Goal: Task Accomplishment & Management: Complete application form

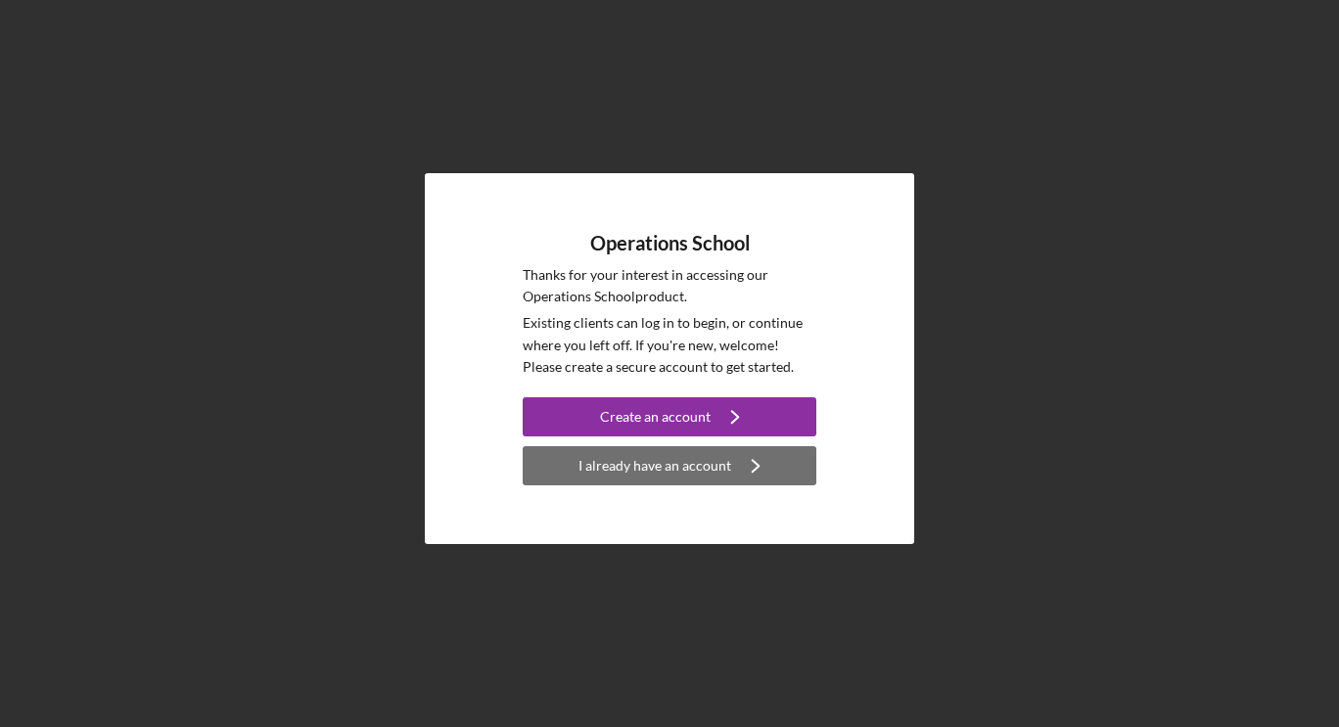
click at [599, 459] on div "I already have an account" at bounding box center [655, 465] width 153 height 39
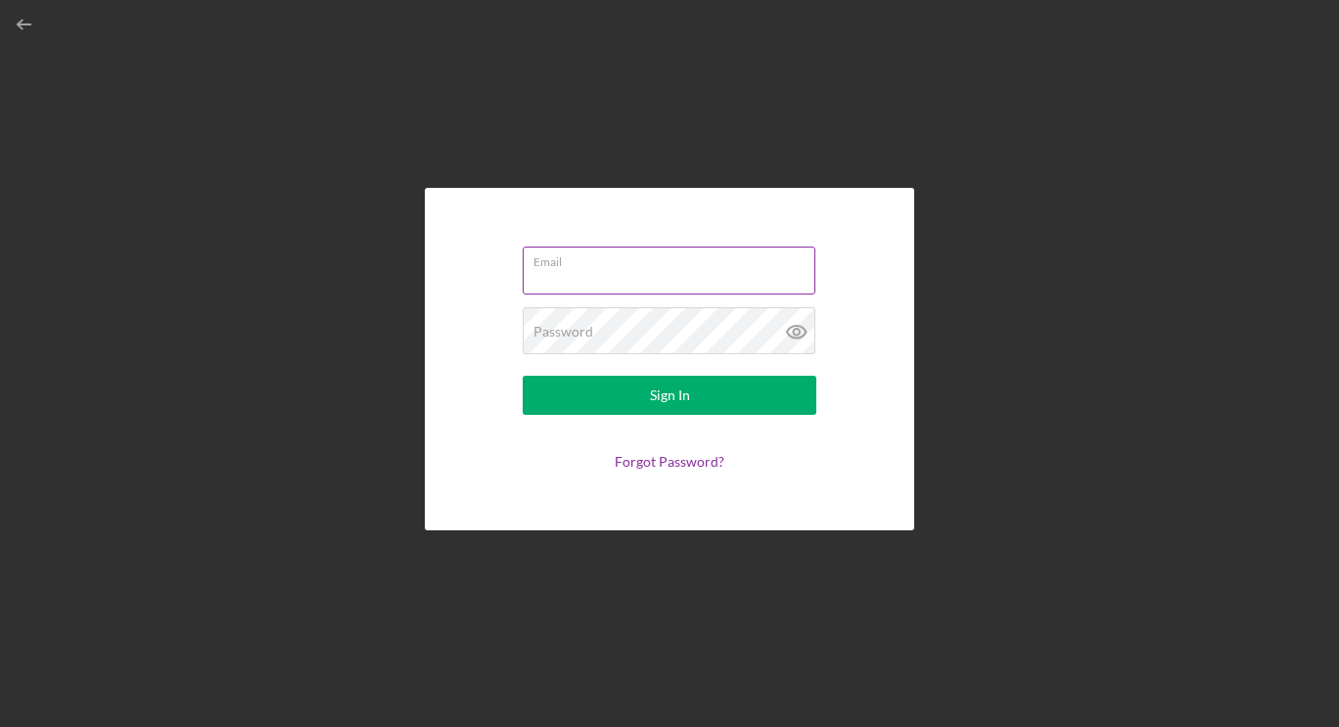
type input "[EMAIL_ADDRESS][DOMAIN_NAME]"
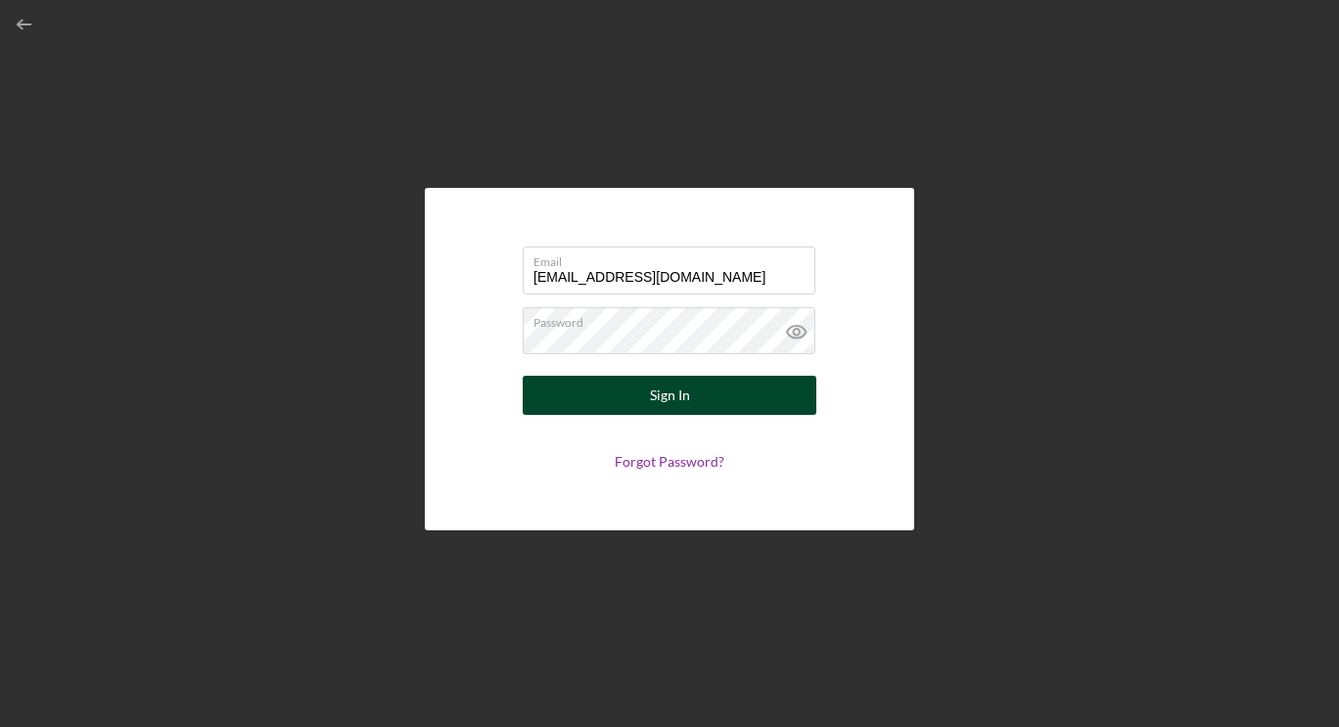
click at [637, 395] on button "Sign In" at bounding box center [670, 395] width 294 height 39
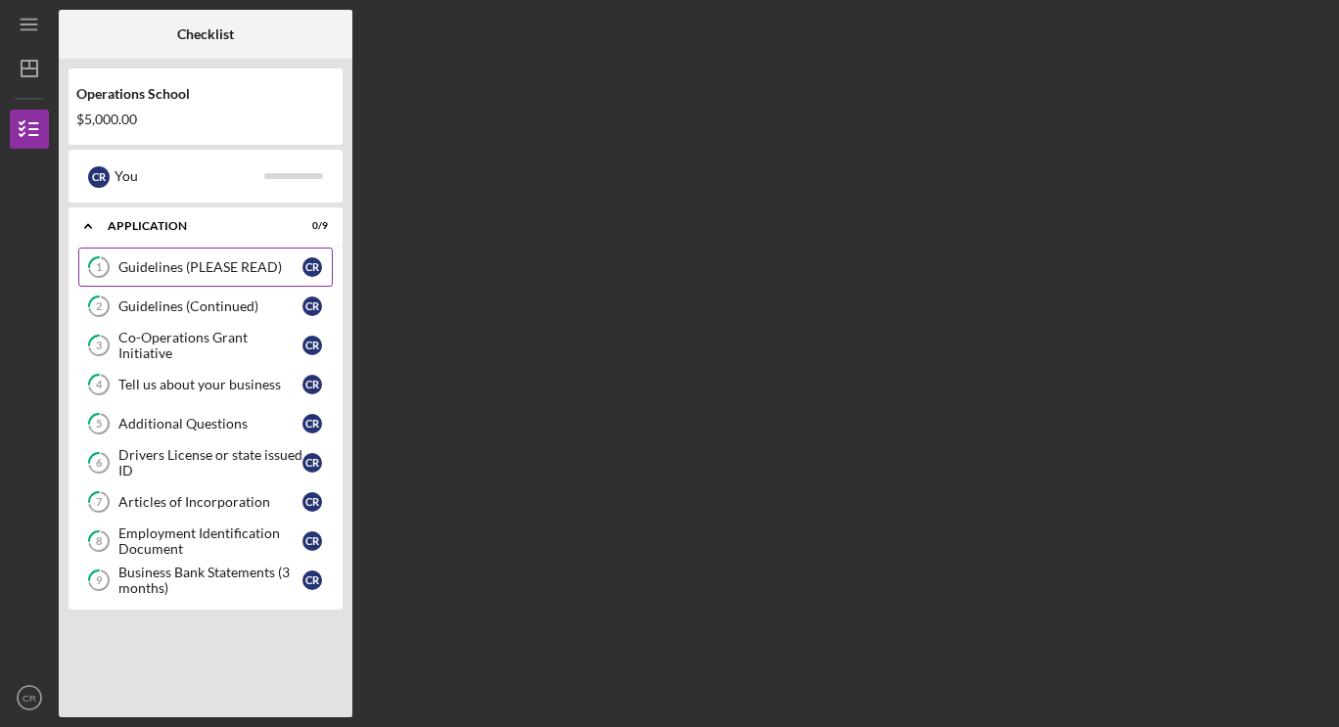
click at [137, 258] on link "1 Guidelines (PLEASE READ) C R" at bounding box center [205, 267] width 255 height 39
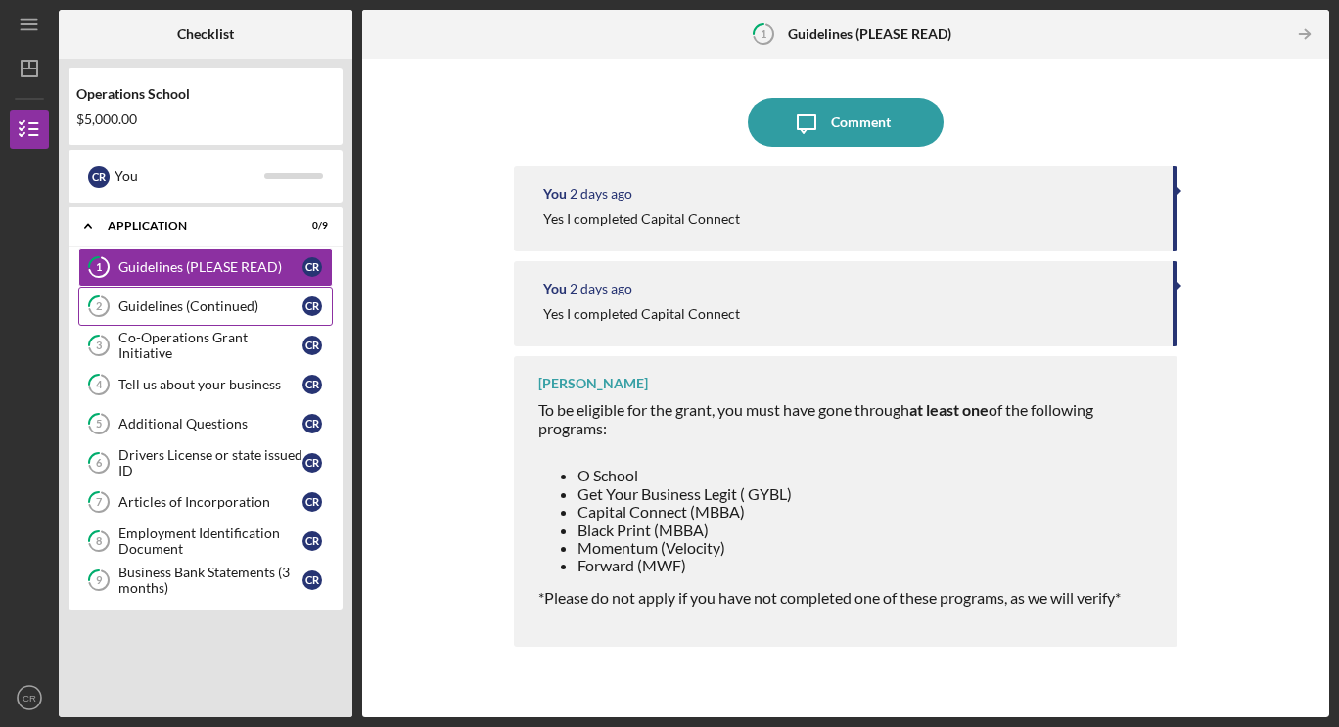
click at [145, 315] on link "2 Guidelines (Continued) C R" at bounding box center [205, 306] width 255 height 39
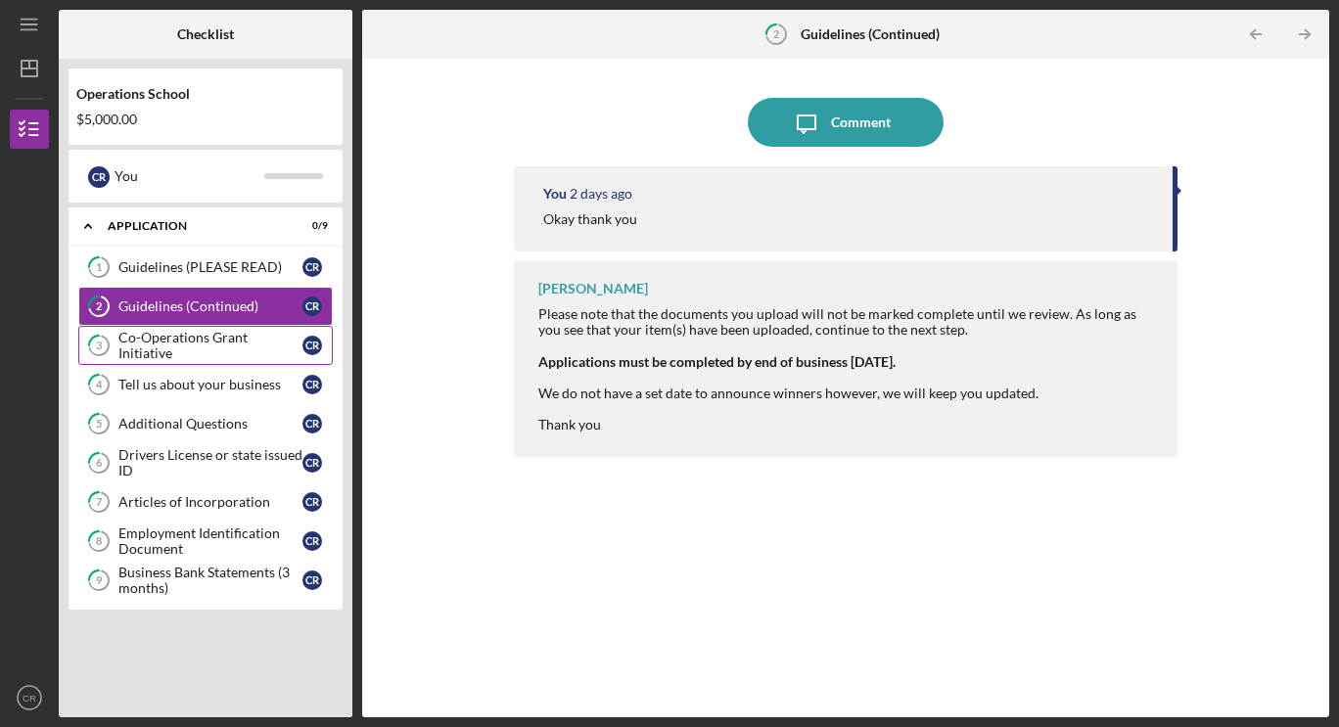
click at [143, 347] on div "Co-Operations Grant Initiative" at bounding box center [210, 345] width 184 height 31
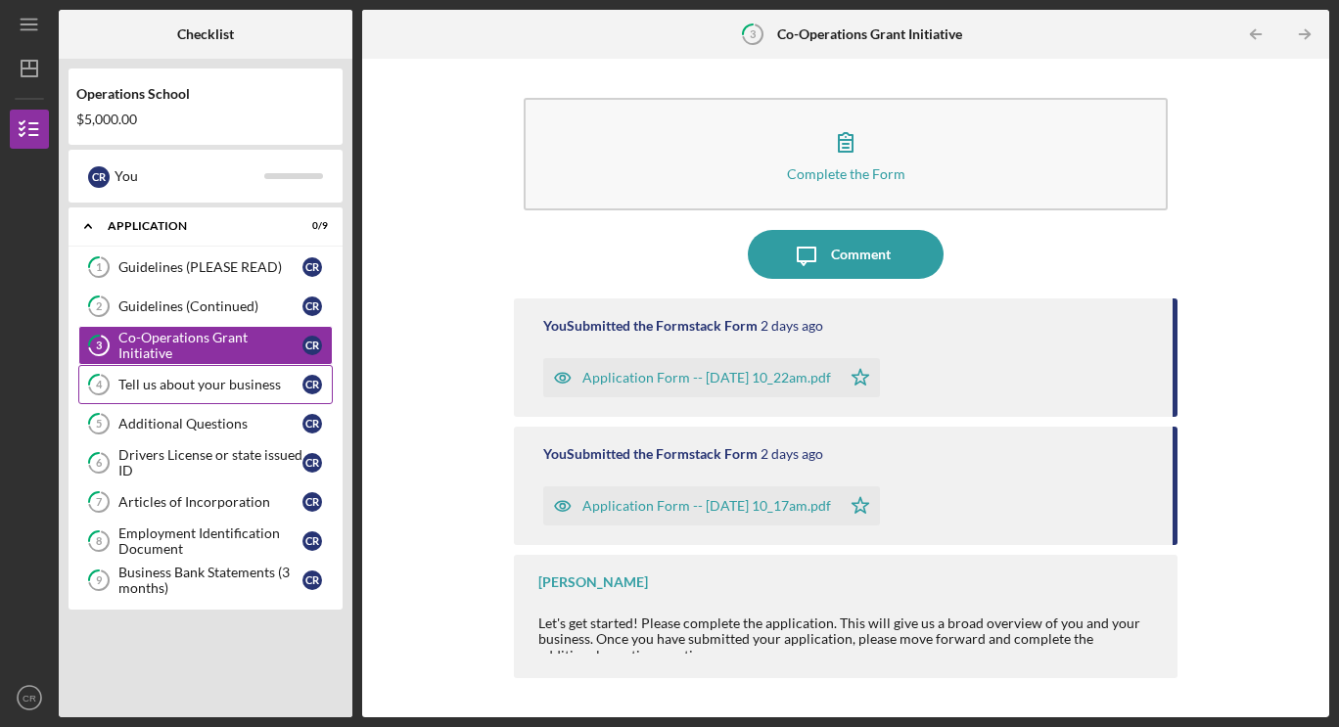
click at [173, 383] on div "Tell us about your business" at bounding box center [210, 385] width 184 height 16
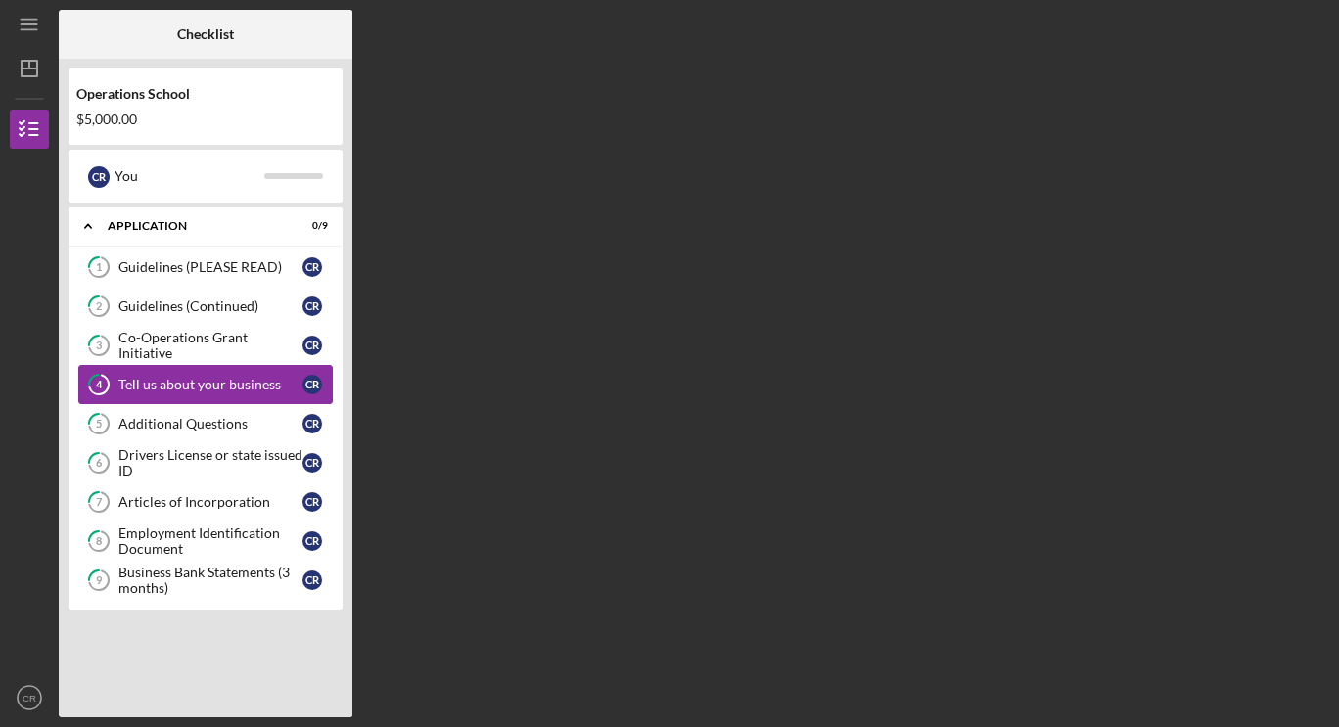
click at [173, 383] on div "Tell us about your business" at bounding box center [210, 385] width 184 height 16
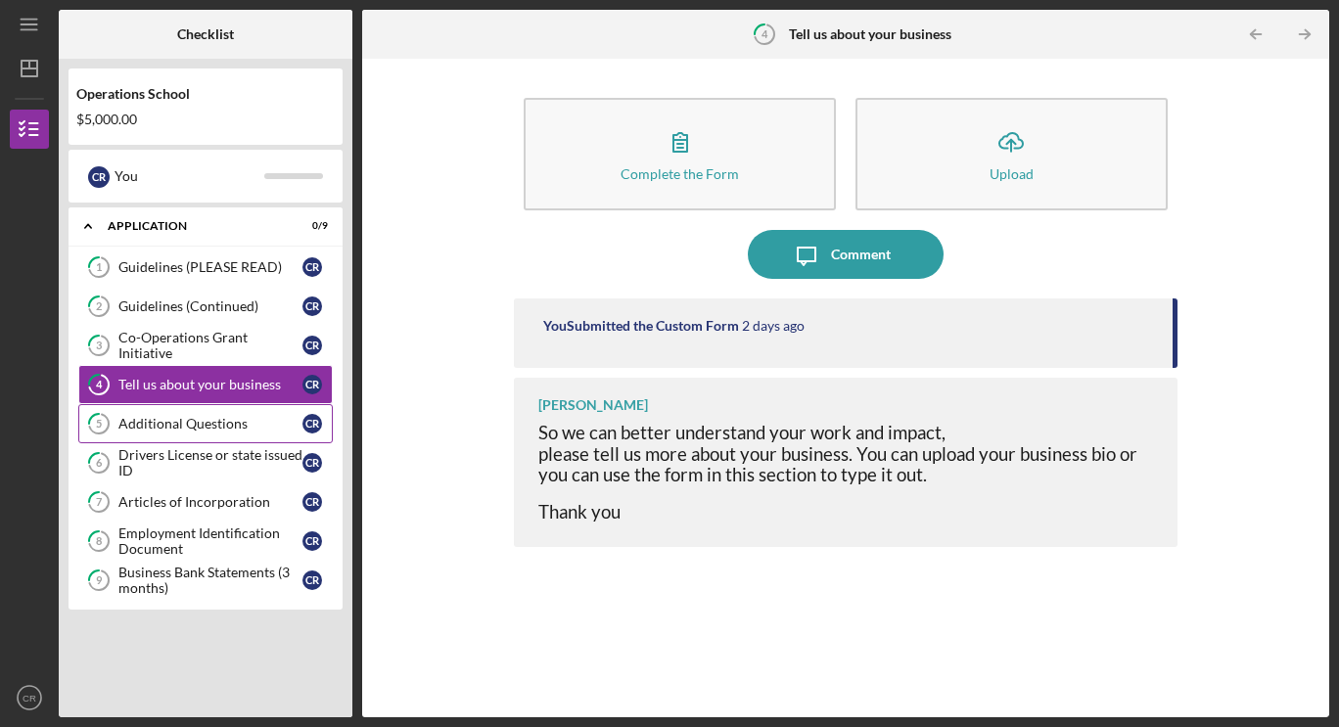
click at [178, 420] on div "Additional Questions" at bounding box center [210, 424] width 184 height 16
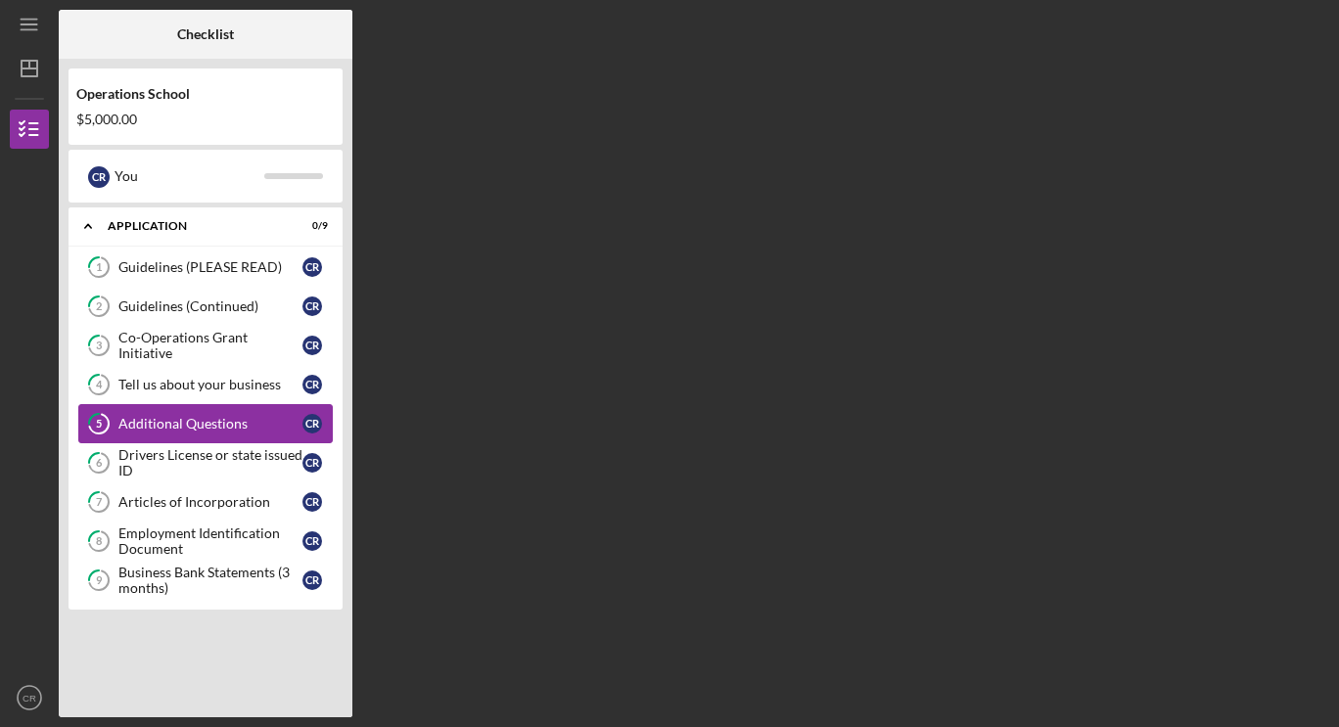
click at [178, 420] on div "Additional Questions" at bounding box center [210, 424] width 184 height 16
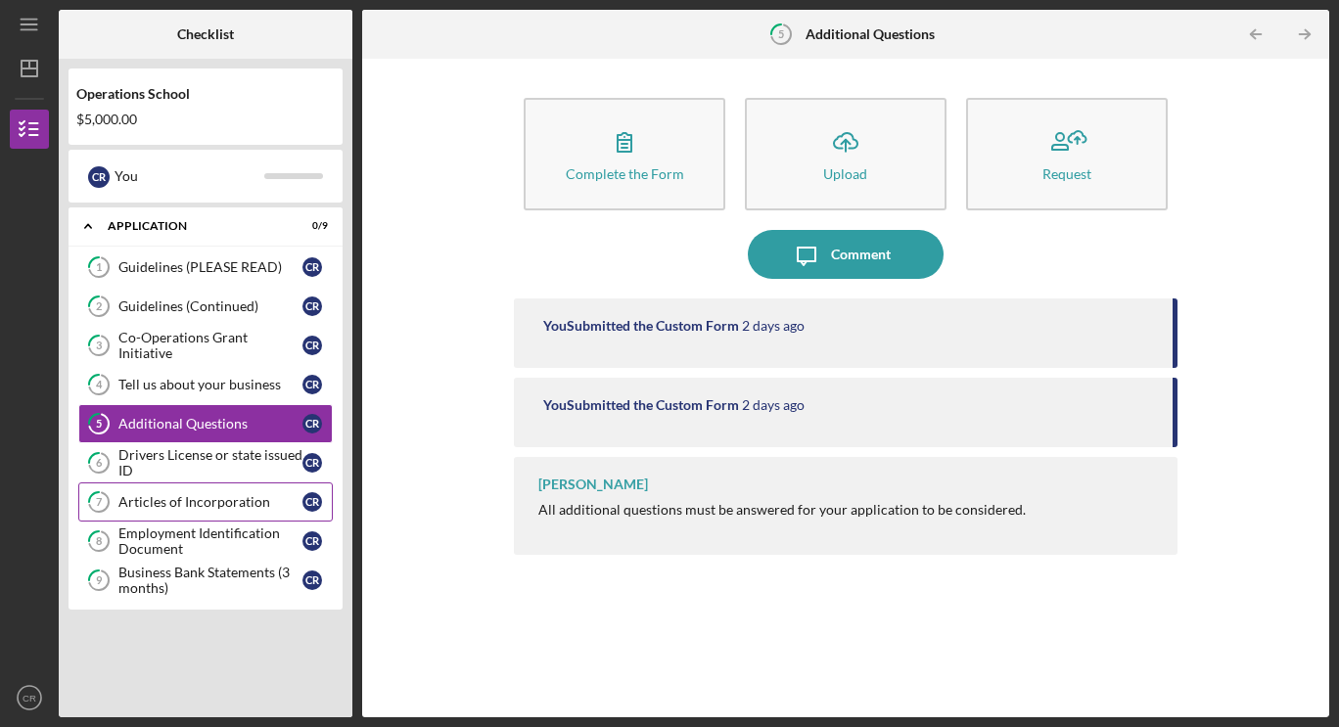
click at [209, 498] on div "Articles of Incorporation" at bounding box center [210, 502] width 184 height 16
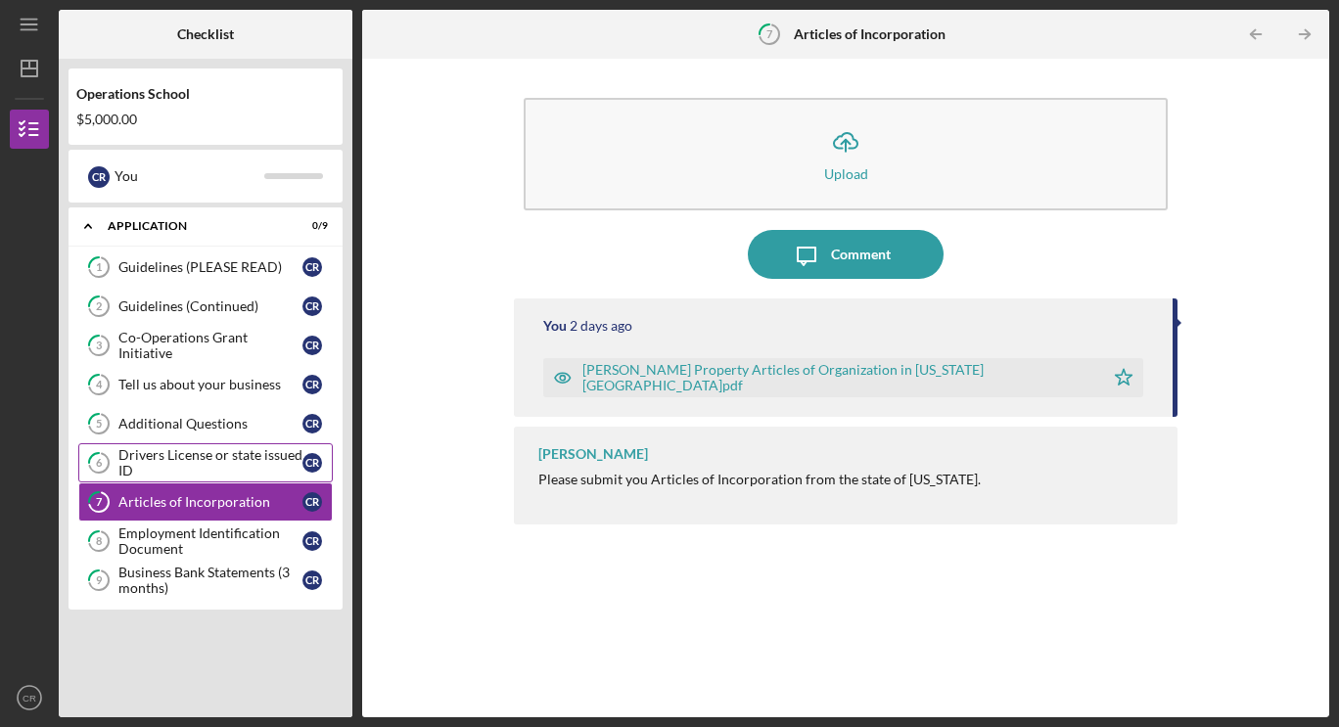
click at [214, 476] on div "Drivers License or state issued ID" at bounding box center [210, 462] width 184 height 31
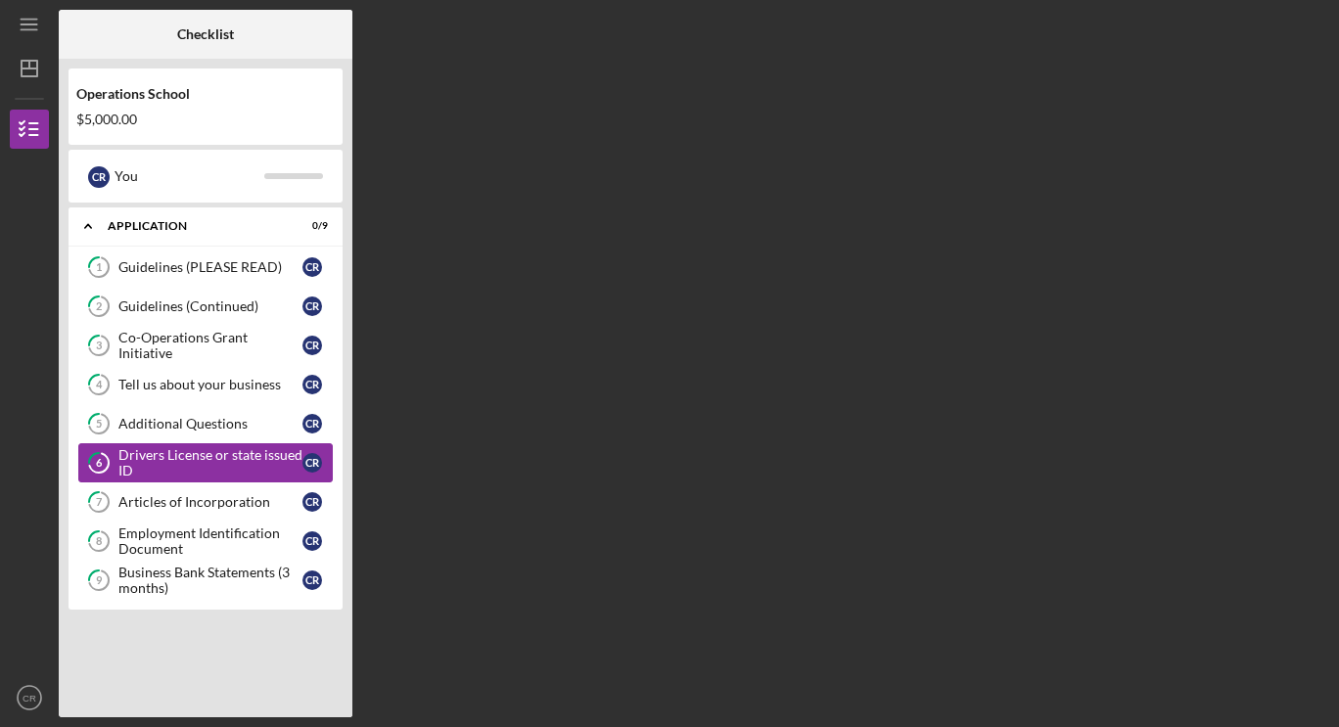
click at [214, 476] on div "Drivers License or state issued ID" at bounding box center [210, 462] width 184 height 31
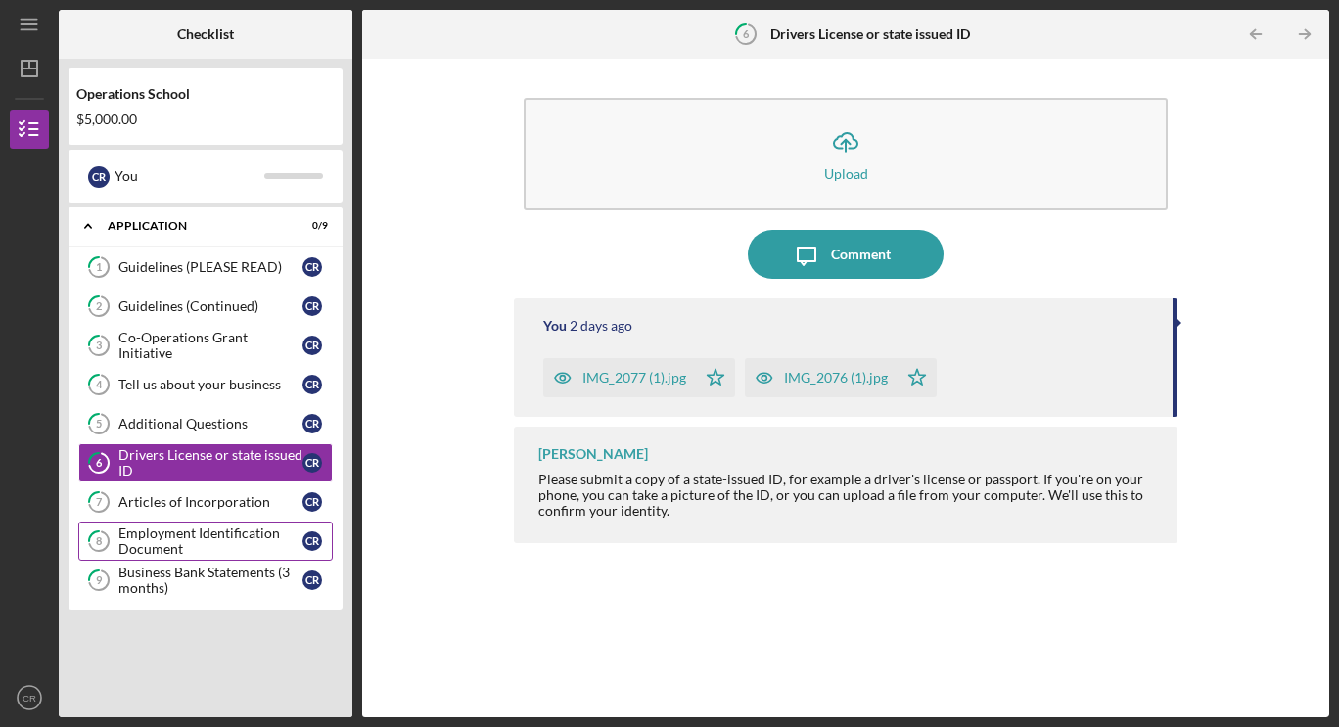
click at [194, 535] on div "Employment Identification Document" at bounding box center [210, 541] width 184 height 31
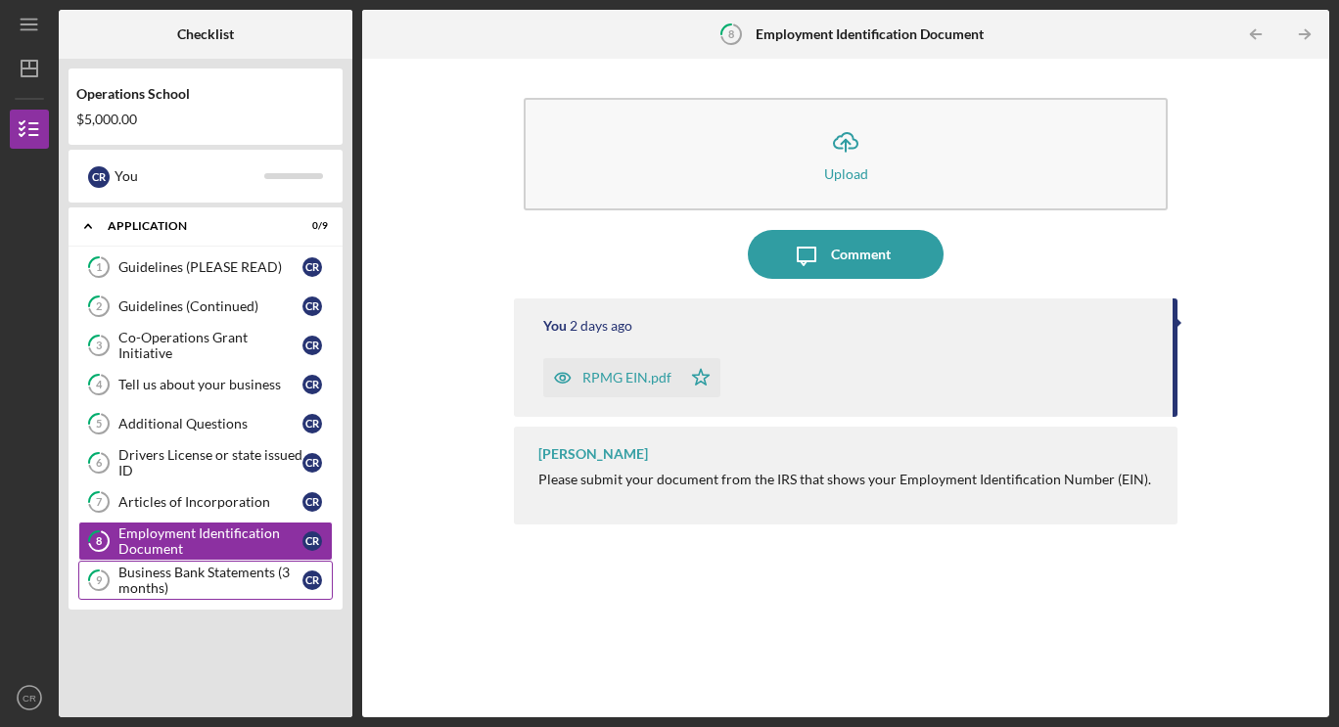
click at [177, 567] on div "Business Bank Statements (3 months)" at bounding box center [210, 580] width 184 height 31
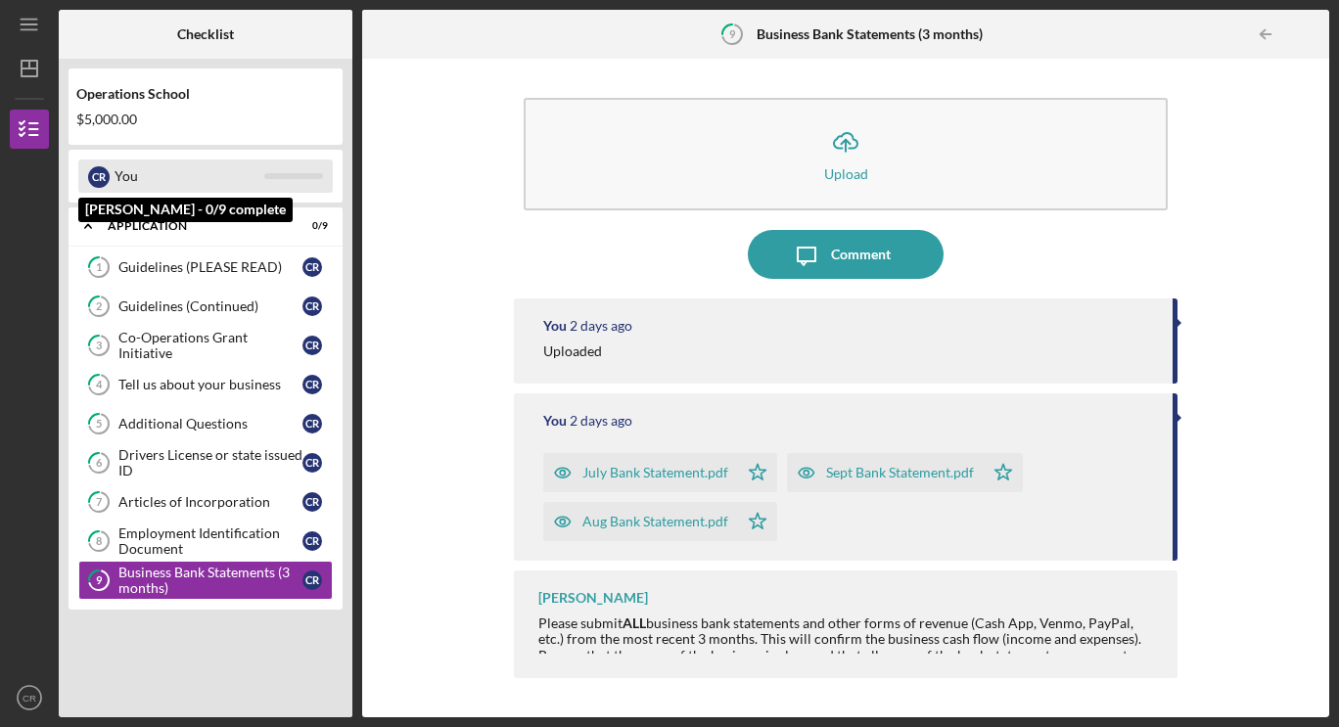
click at [269, 178] on div at bounding box center [293, 176] width 59 height 6
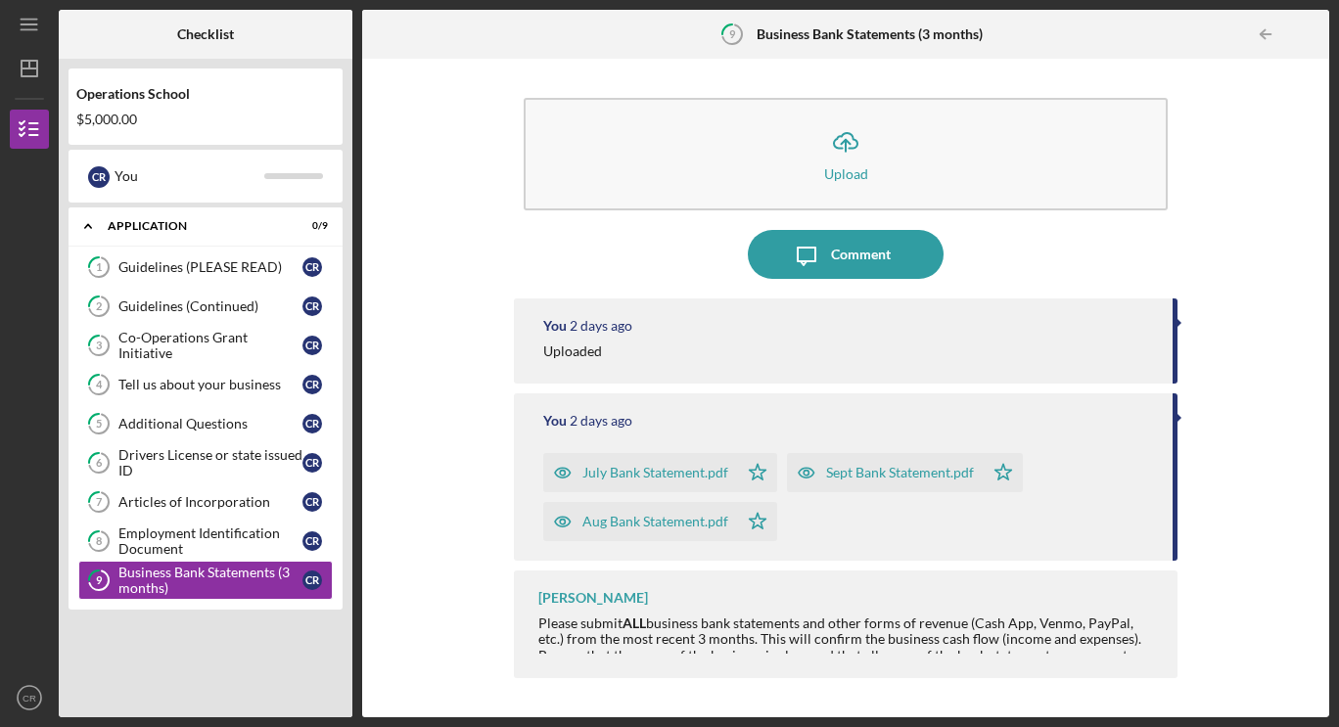
click at [146, 108] on div "Operations School $5,000.00" at bounding box center [206, 106] width 274 height 57
click at [1270, 36] on icon "Icon/Table Pagination Arrow" at bounding box center [1265, 35] width 44 height 44
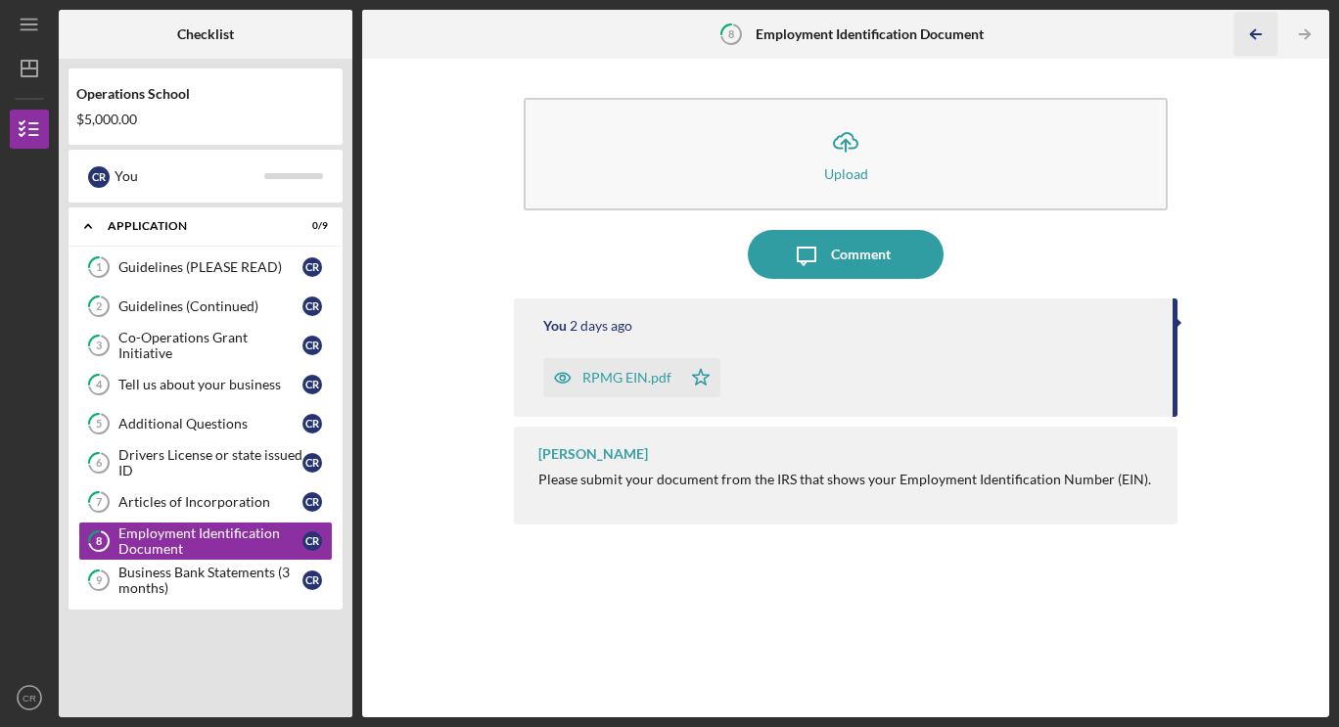
click at [1270, 36] on icon "Icon/Table Pagination Arrow" at bounding box center [1255, 35] width 44 height 44
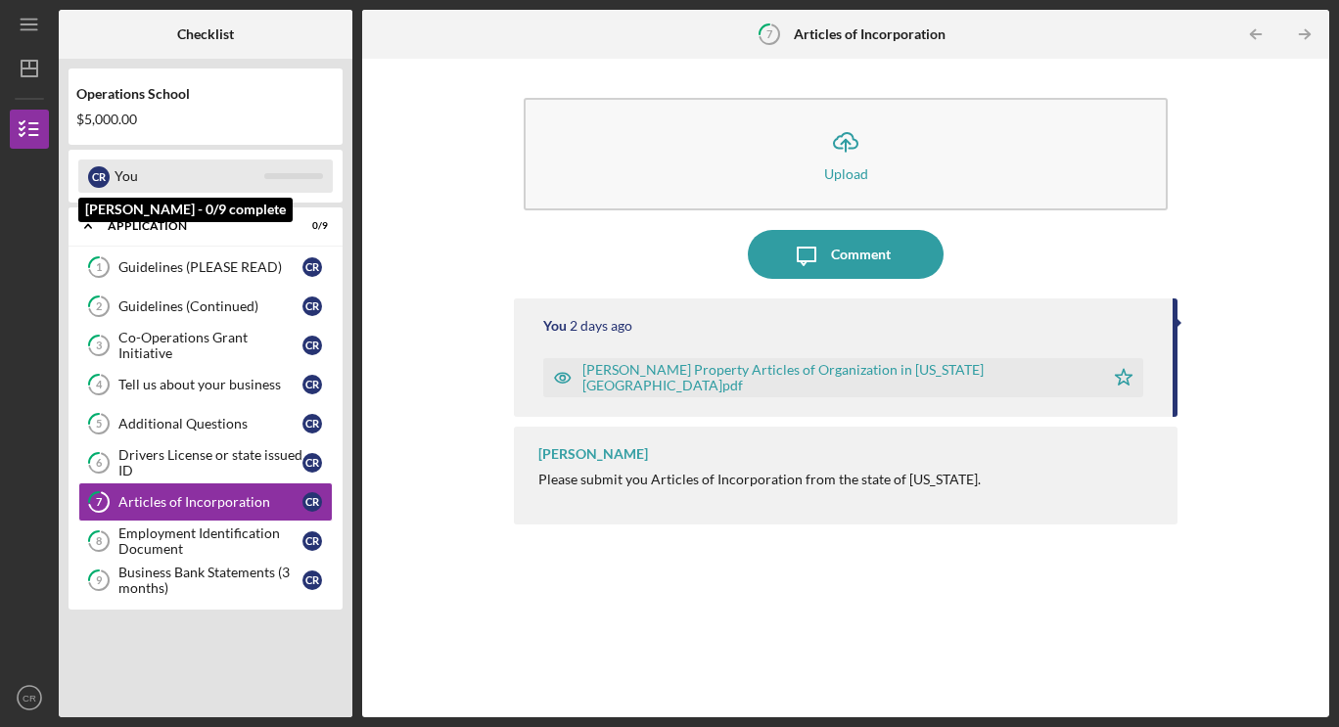
click at [128, 171] on div "You" at bounding box center [190, 176] width 150 height 33
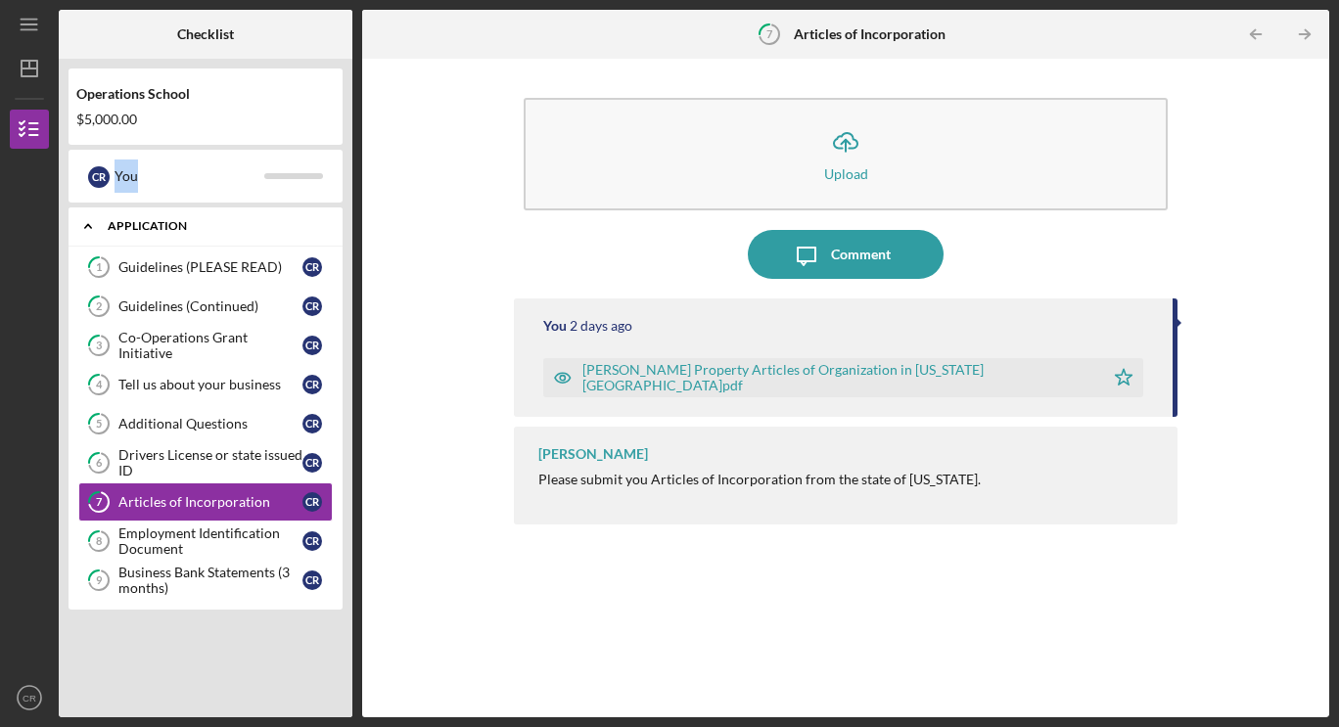
click at [96, 226] on icon "Icon/Expander" at bounding box center [88, 226] width 39 height 39
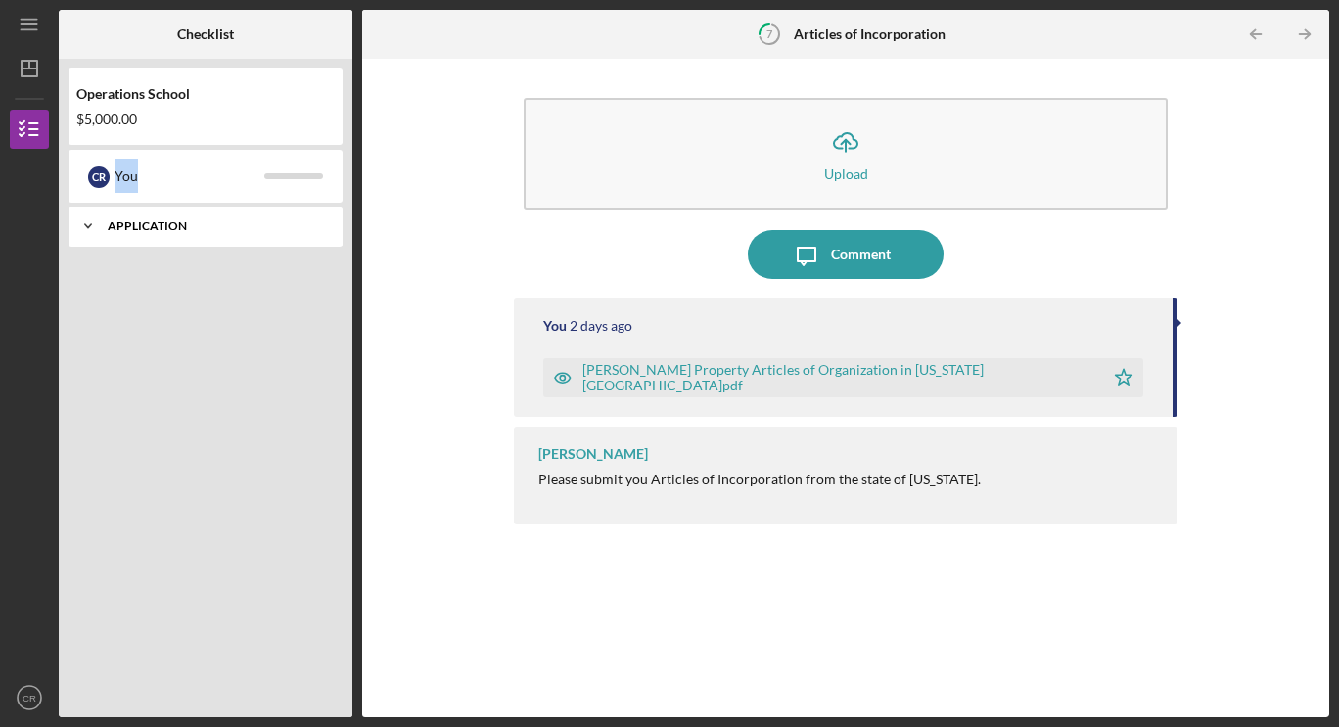
click at [96, 226] on icon "Icon/Expander" at bounding box center [88, 226] width 39 height 39
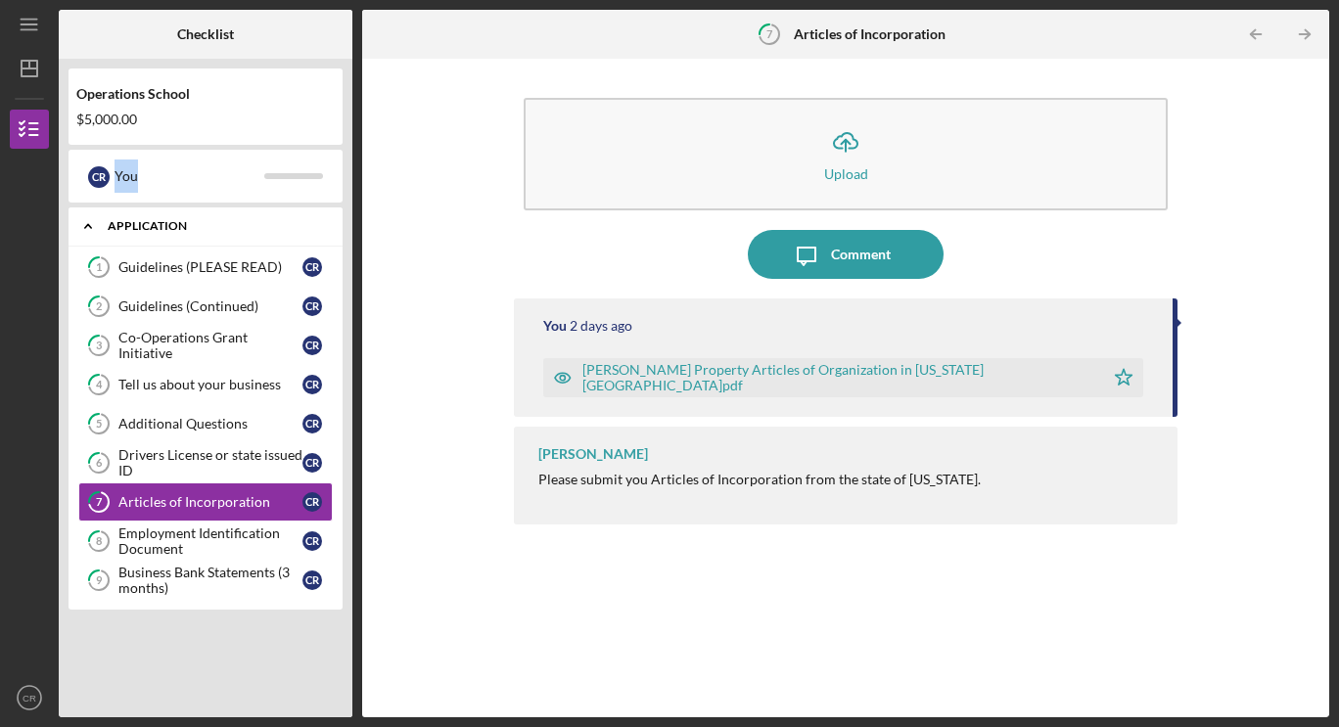
click at [96, 226] on icon "Icon/Expander" at bounding box center [88, 226] width 39 height 39
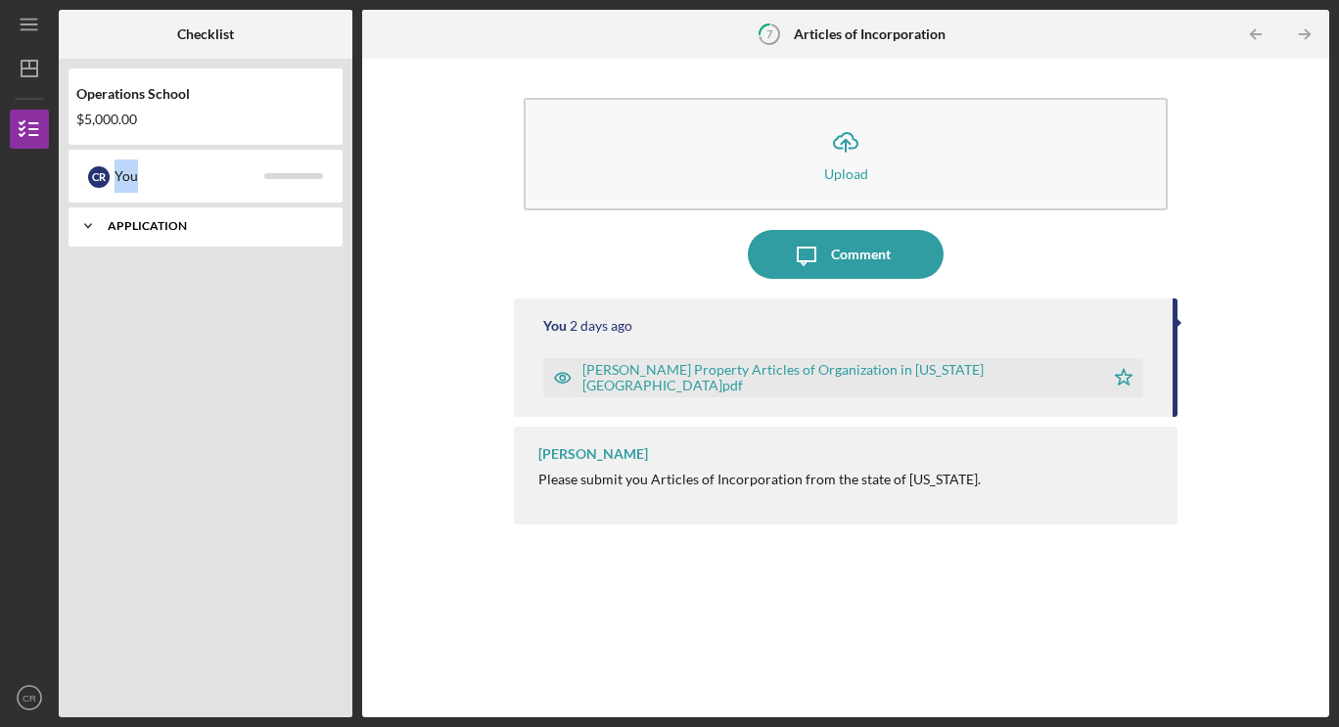
click at [96, 226] on icon "Icon/Expander" at bounding box center [88, 226] width 39 height 39
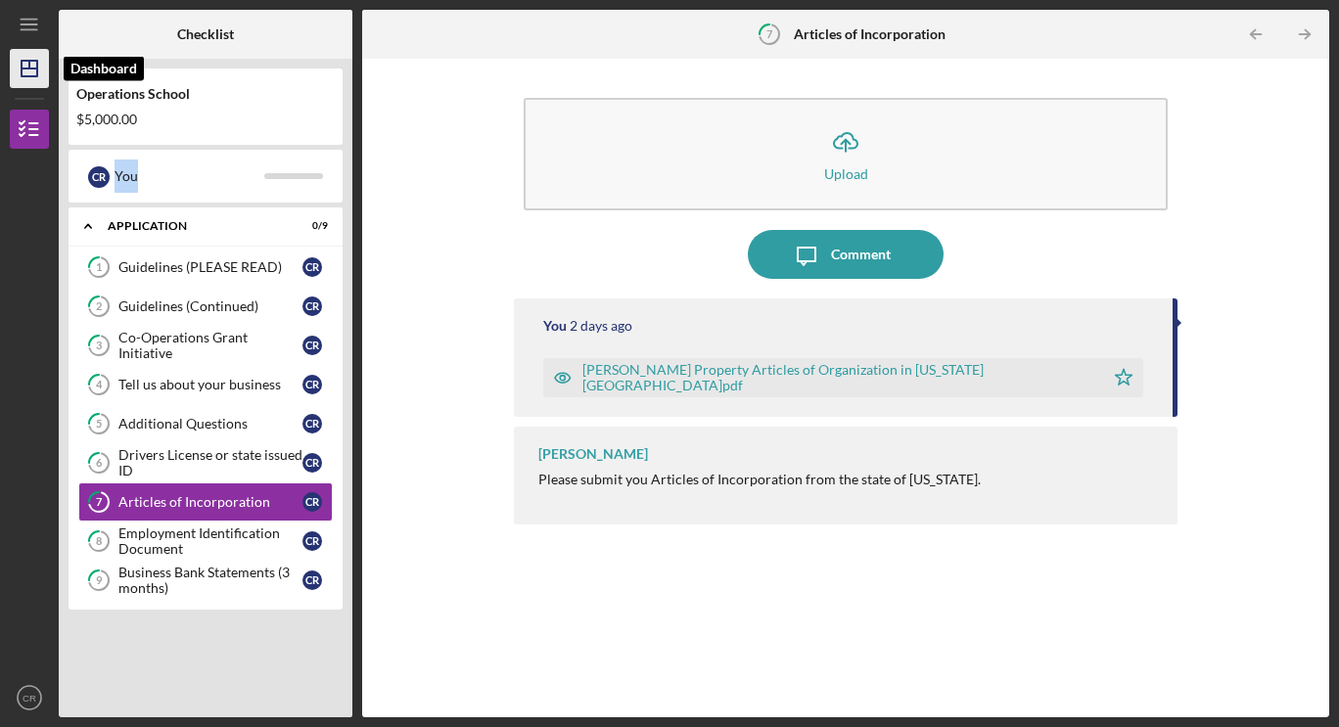
click at [43, 76] on icon "Icon/Dashboard" at bounding box center [29, 68] width 49 height 49
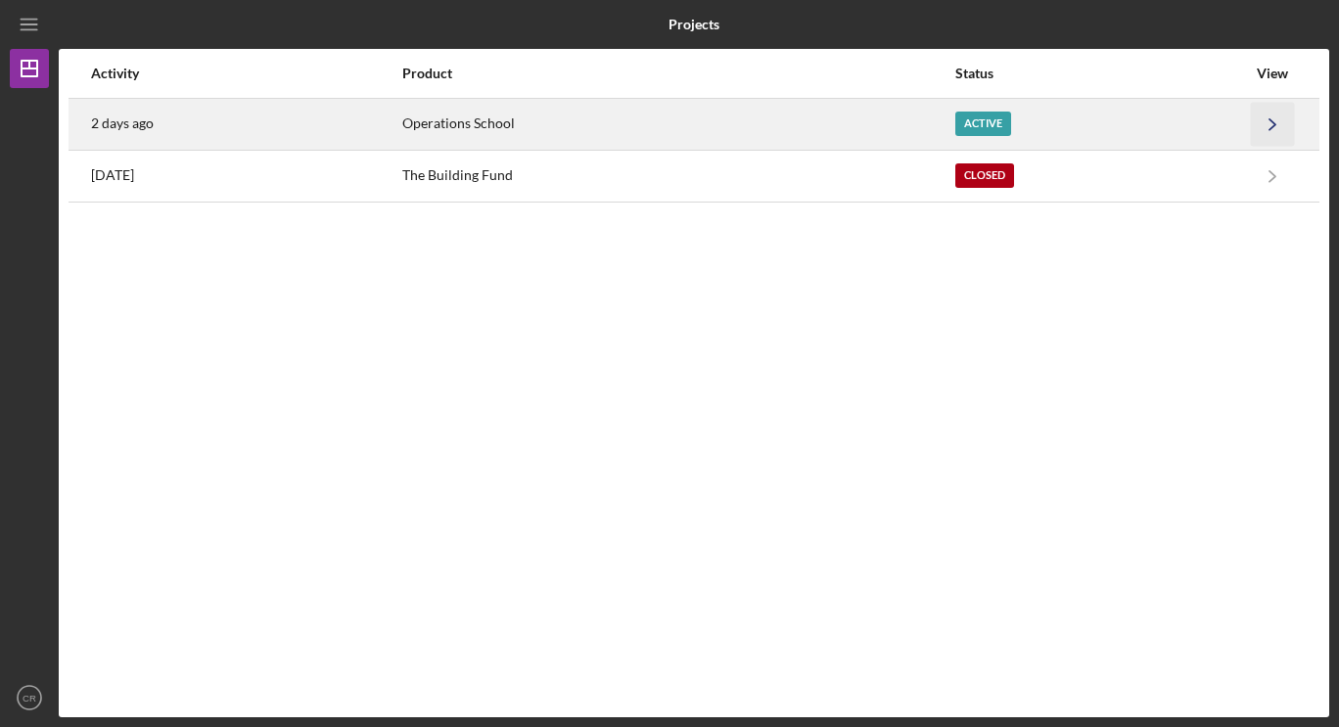
click at [1274, 126] on polyline "button" at bounding box center [1273, 123] width 6 height 11
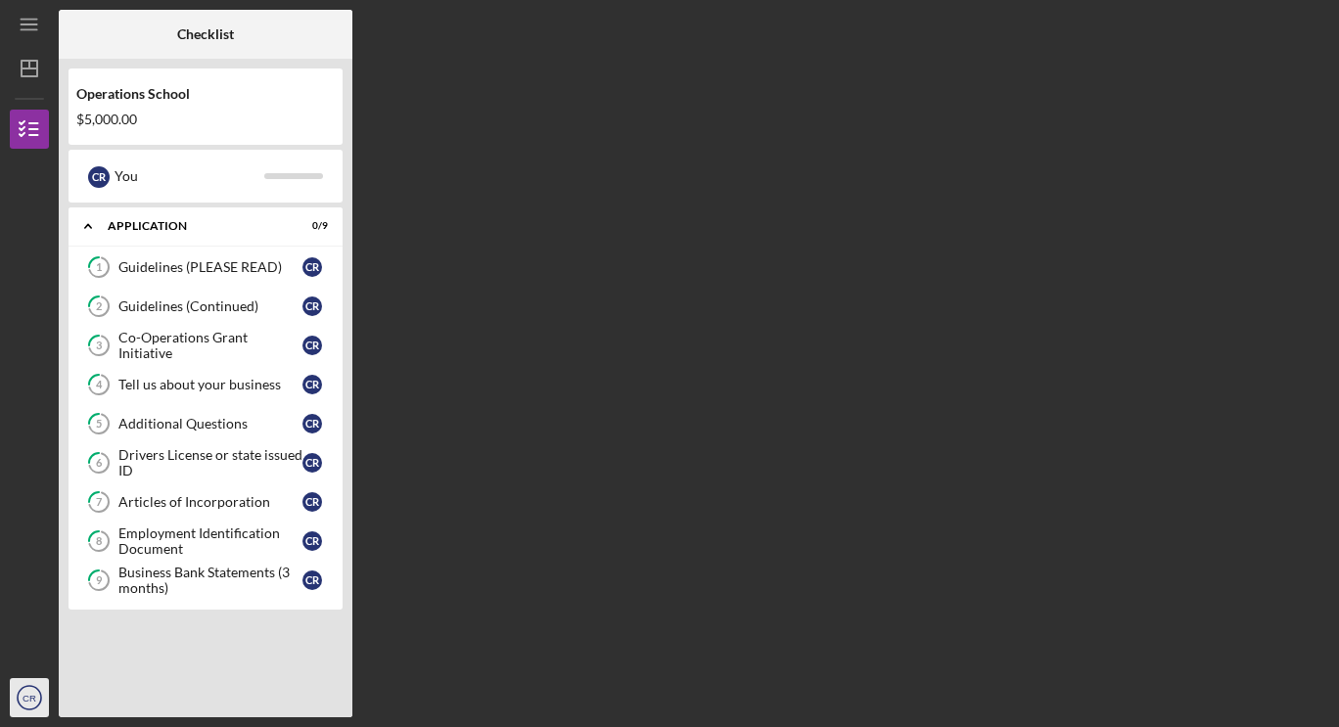
click at [17, 702] on icon "CR" at bounding box center [29, 697] width 39 height 49
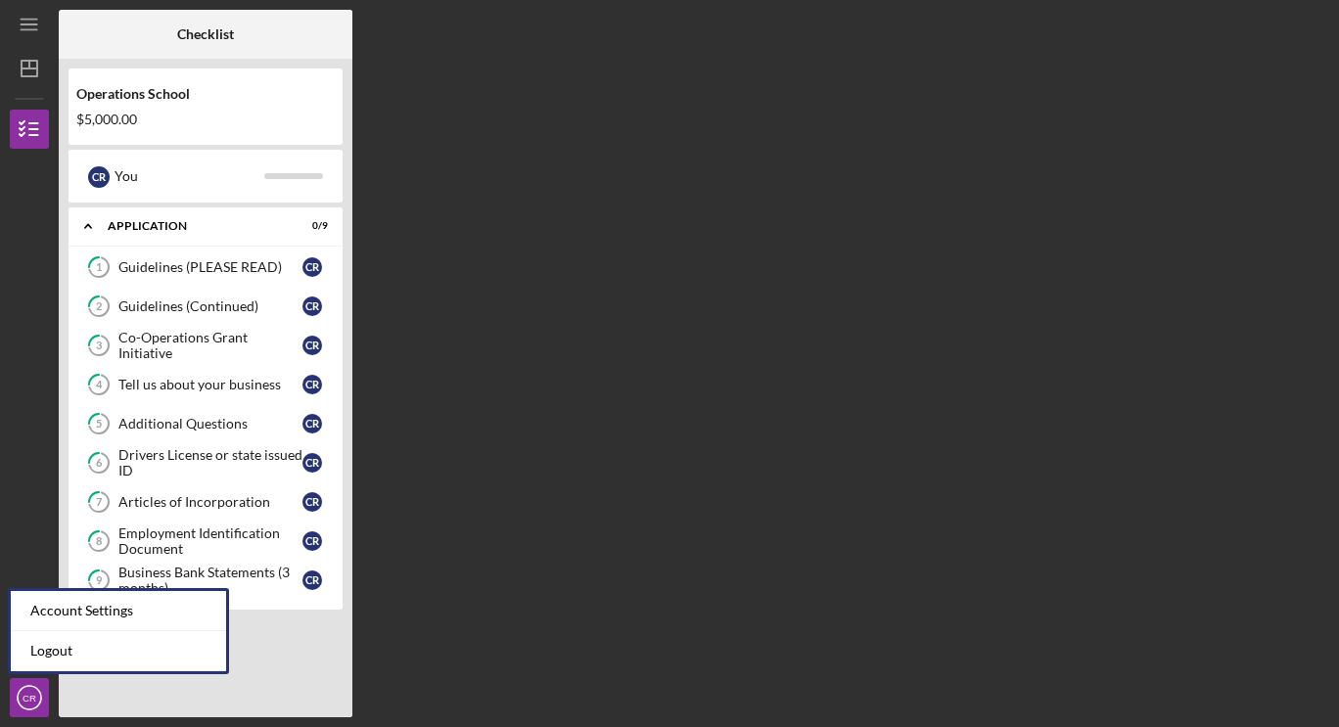
click at [255, 680] on div "Icon/Expander Application 0 / 9 1 Guidelines (PLEASE READ) C R 2 Guidelines (Co…" at bounding box center [206, 458] width 274 height 500
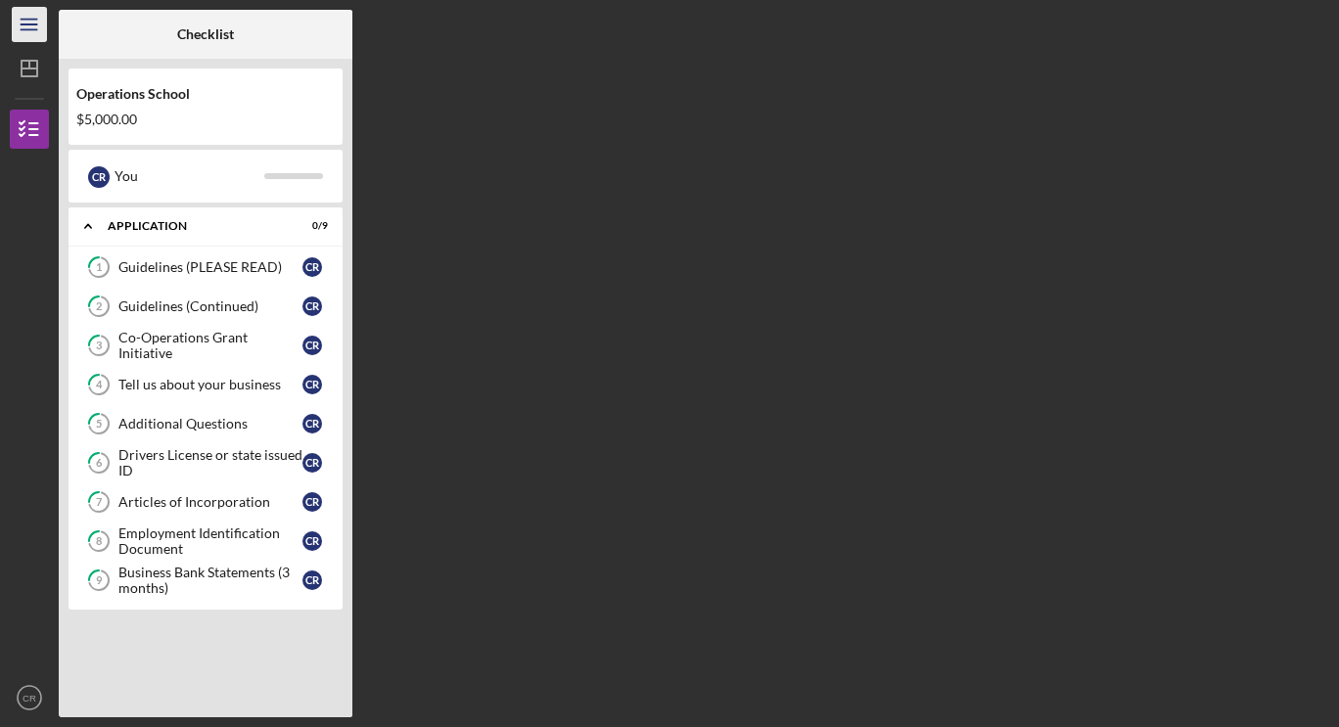
click at [33, 29] on line "button" at bounding box center [29, 29] width 16 height 0
click at [33, 30] on div "Icon/Menu" at bounding box center [29, 24] width 39 height 49
click at [33, 29] on line "button" at bounding box center [29, 29] width 16 height 0
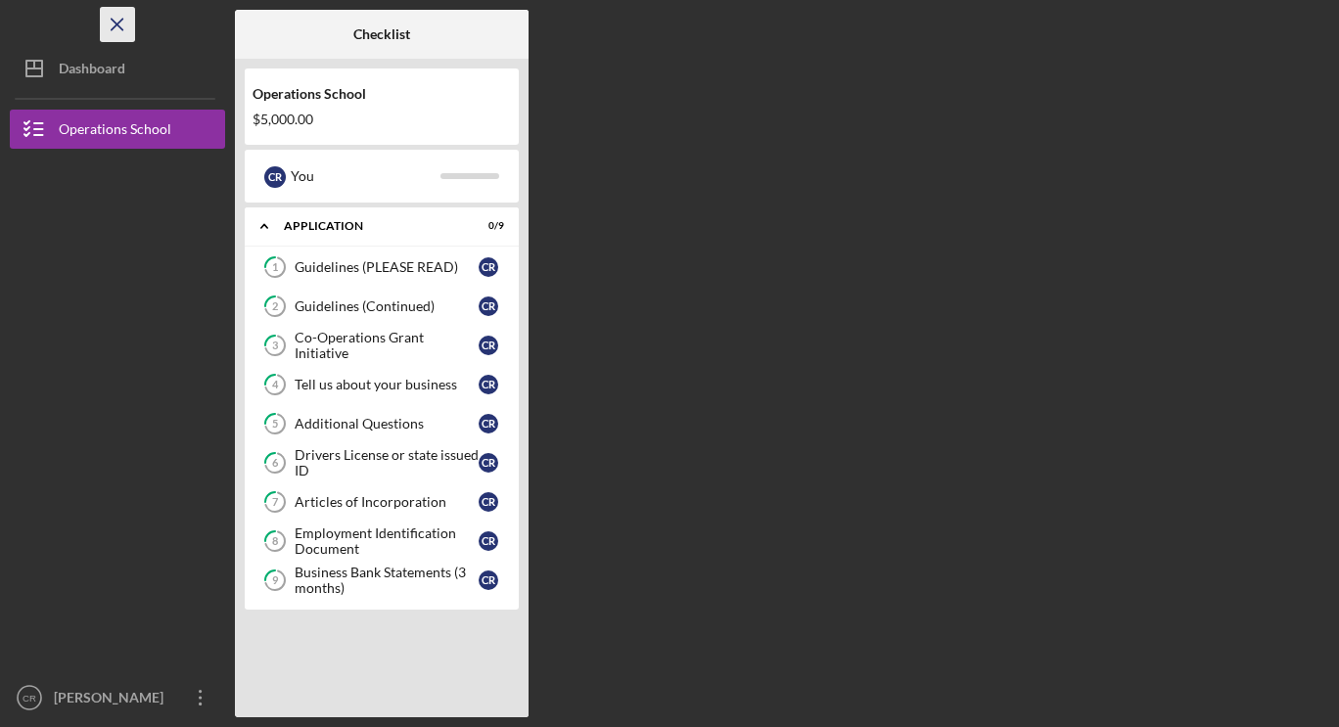
click at [109, 23] on icon "Icon/Menu Close" at bounding box center [118, 25] width 44 height 44
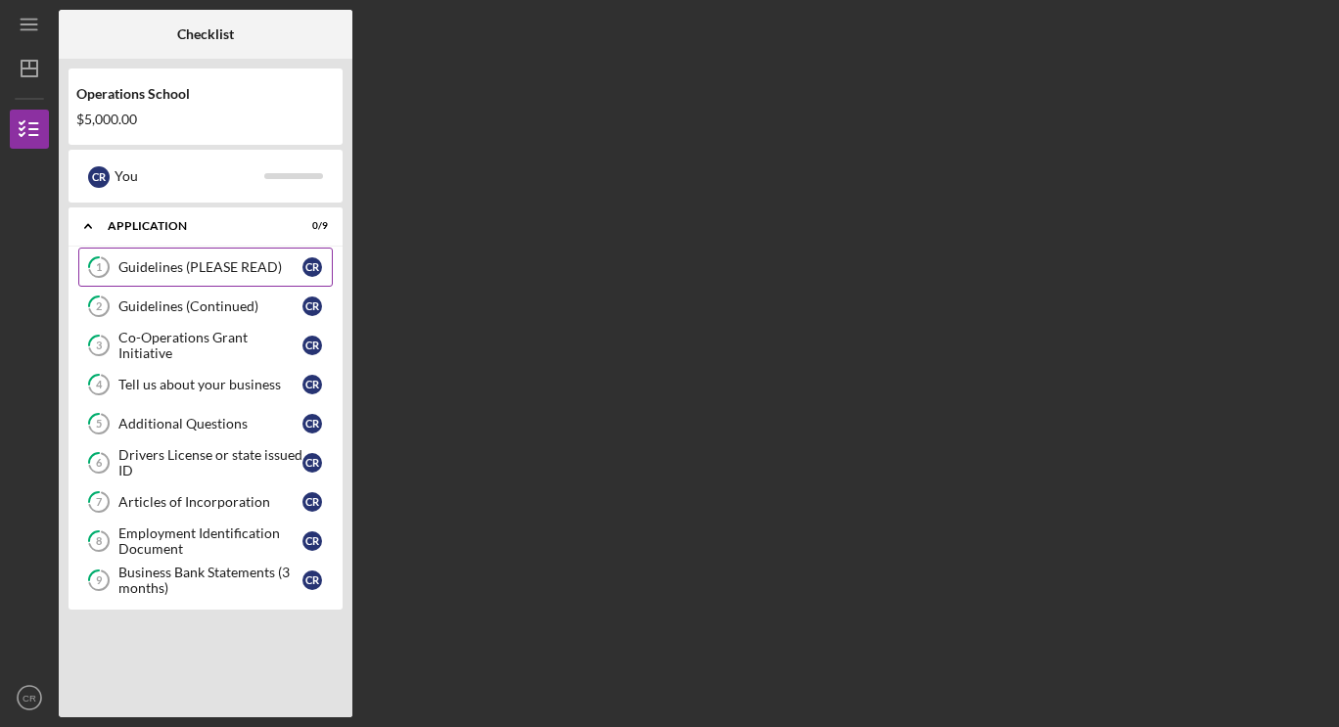
click at [93, 263] on icon "1" at bounding box center [98, 267] width 49 height 49
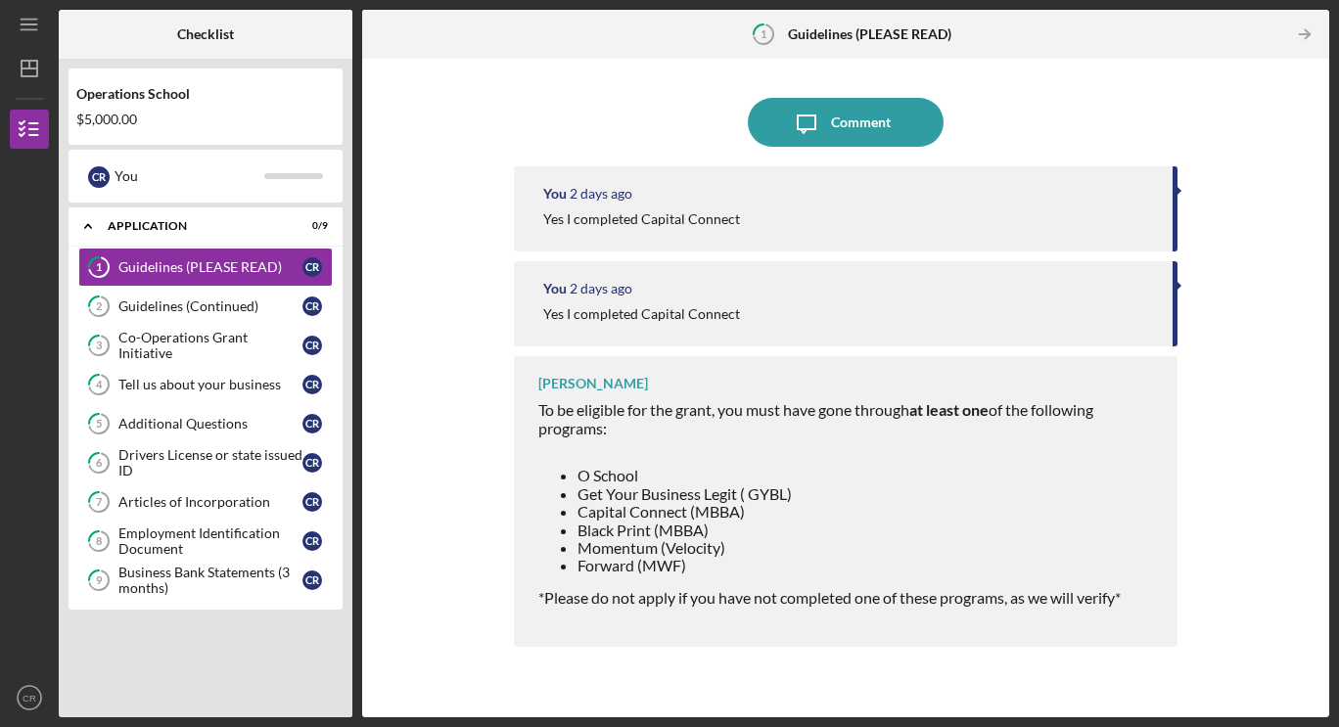
click at [1175, 217] on div "You [DATE] Yes I completed Capital Connect" at bounding box center [846, 208] width 664 height 85
click at [1174, 290] on div "You [DATE] Yes I completed Capital Connect" at bounding box center [846, 303] width 664 height 85
click at [1143, 466] on div "To be eligible for the grant, you must have gone through at least one of the fo…" at bounding box center [848, 511] width 620 height 221
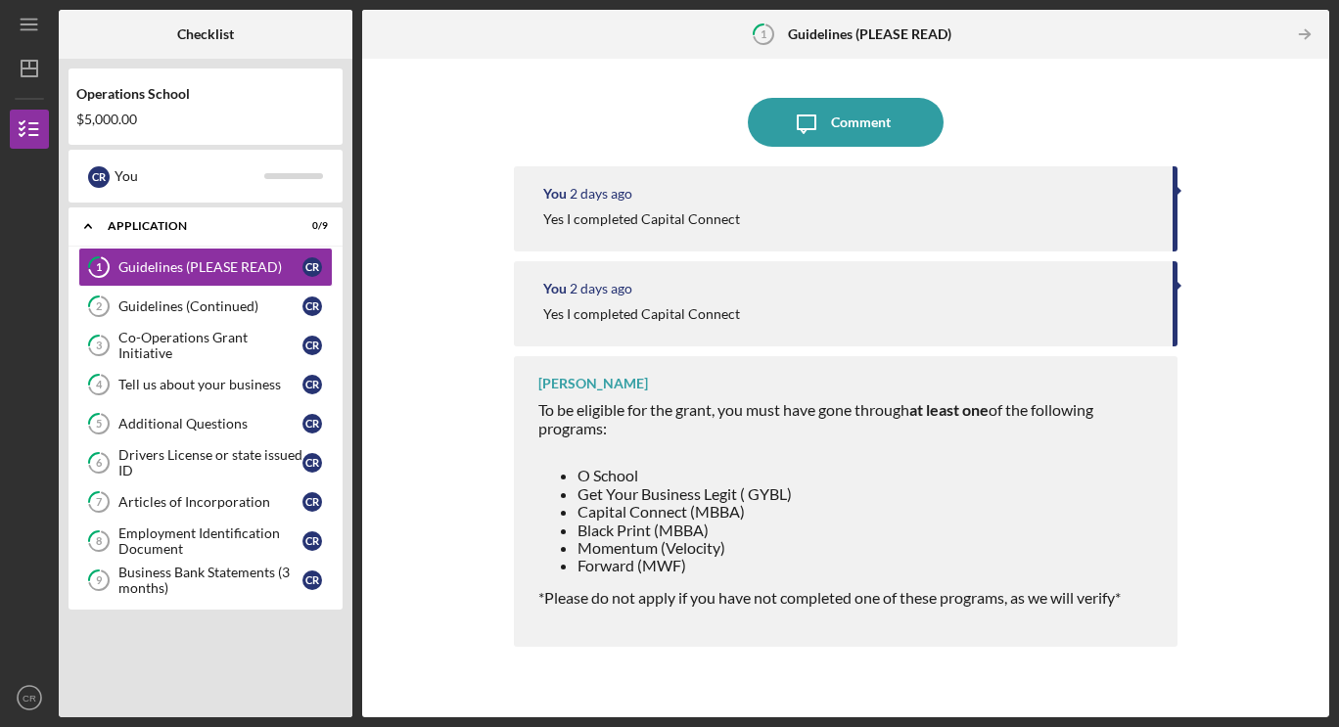
click at [1143, 466] on div "To be eligible for the grant, you must have gone through at least one of the fo…" at bounding box center [848, 511] width 620 height 221
click at [1292, 39] on icon "Icon/Table Pagination Arrow" at bounding box center [1304, 35] width 44 height 44
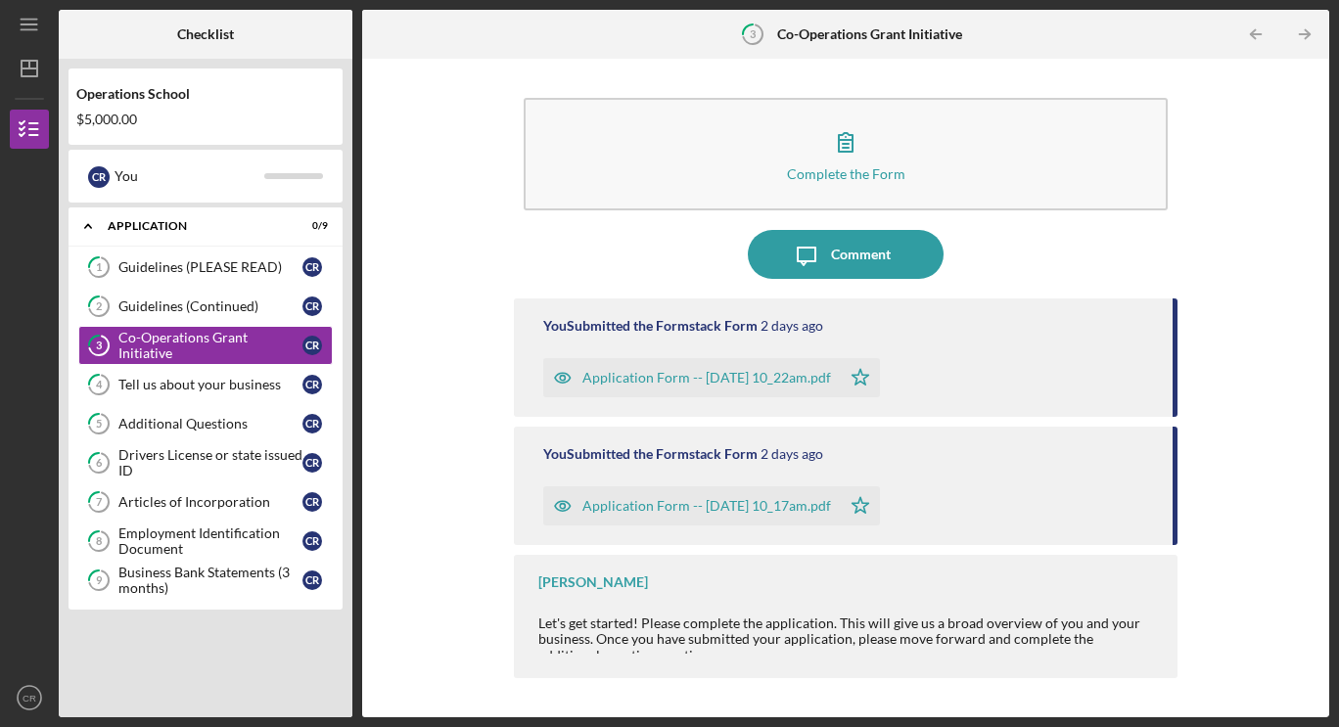
click at [713, 623] on div "Let's get started! Please complete the application. This will give us a broad o…" at bounding box center [848, 639] width 620 height 47
click at [1306, 24] on icon "Icon/Table Pagination Arrow" at bounding box center [1304, 35] width 44 height 44
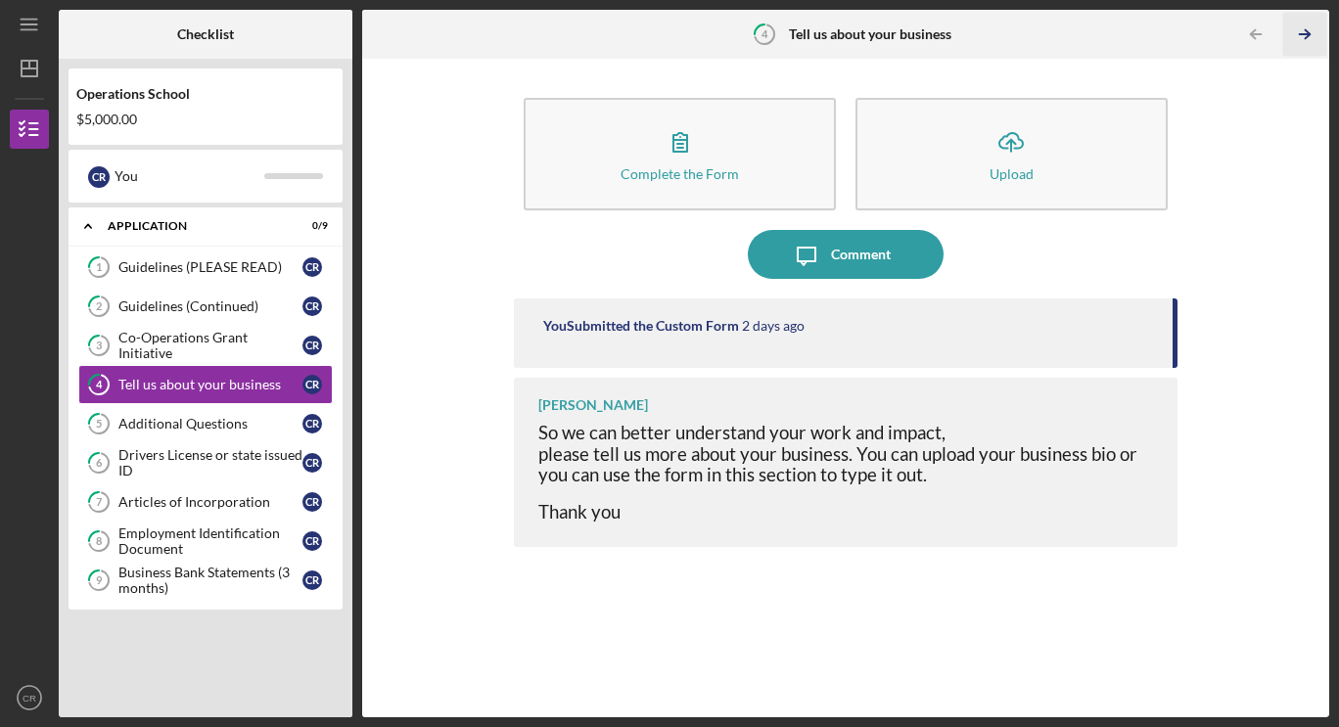
click at [1300, 34] on line "button" at bounding box center [1305, 34] width 10 height 0
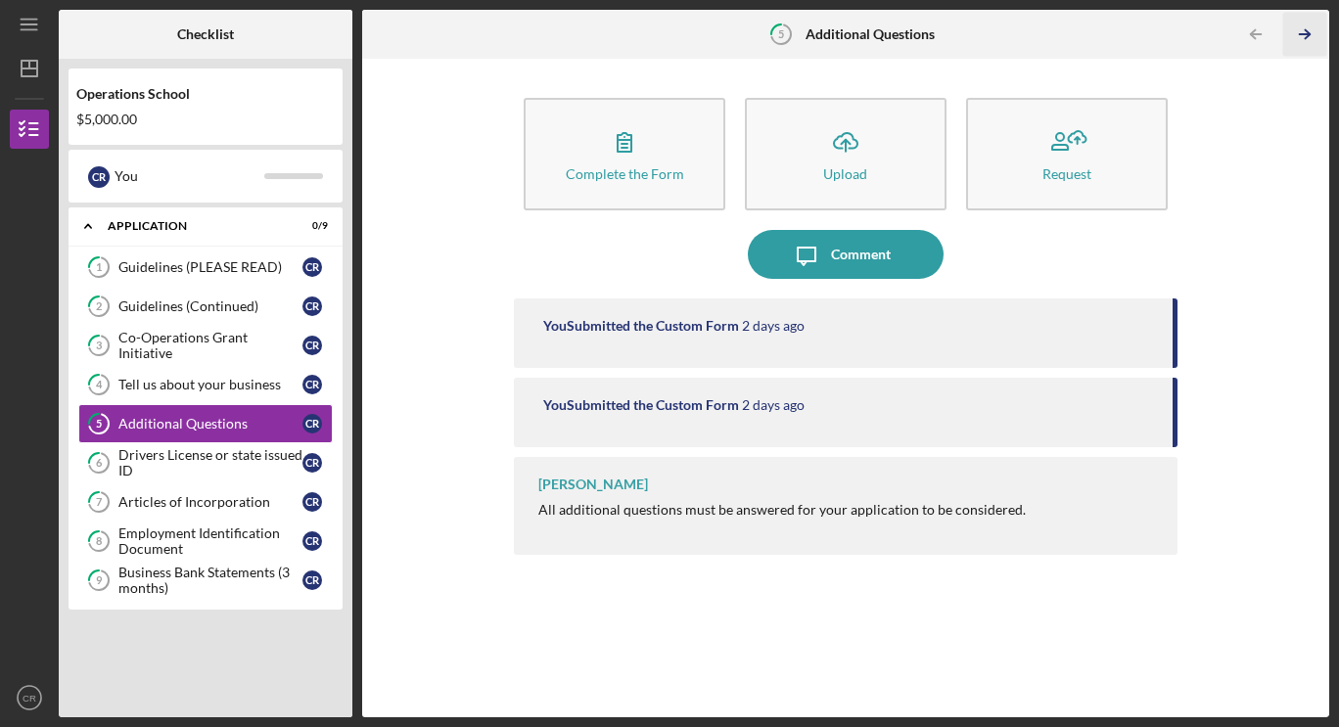
click at [1305, 43] on icon "Icon/Table Pagination Arrow" at bounding box center [1304, 35] width 44 height 44
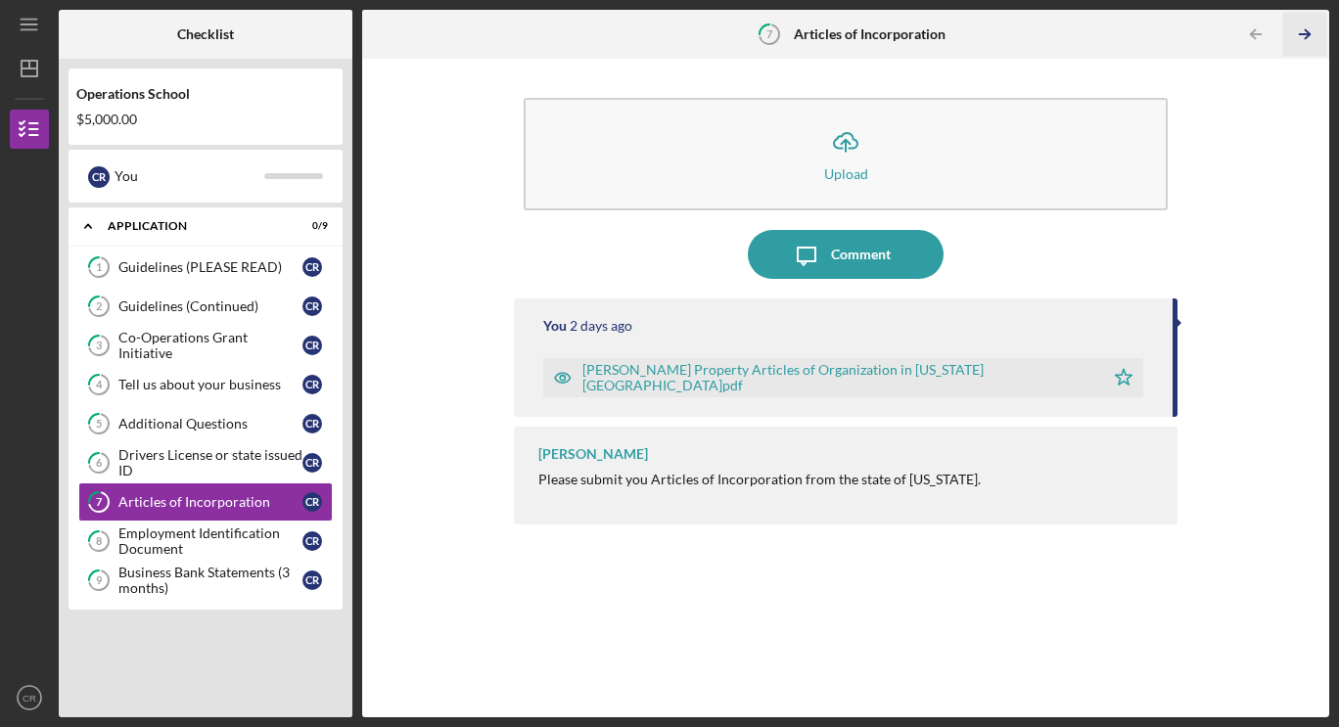
click at [1305, 43] on icon "Icon/Table Pagination Arrow" at bounding box center [1304, 35] width 44 height 44
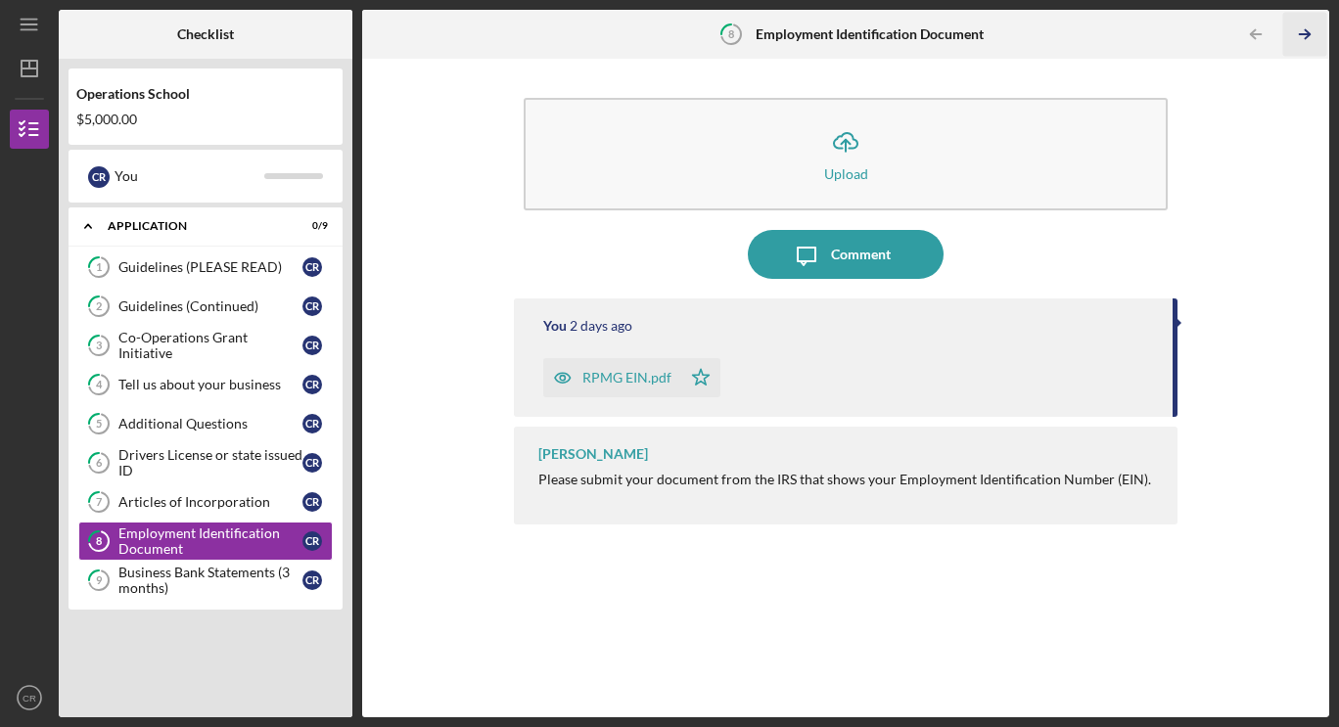
click at [1305, 43] on icon "Icon/Table Pagination Arrow" at bounding box center [1304, 35] width 44 height 44
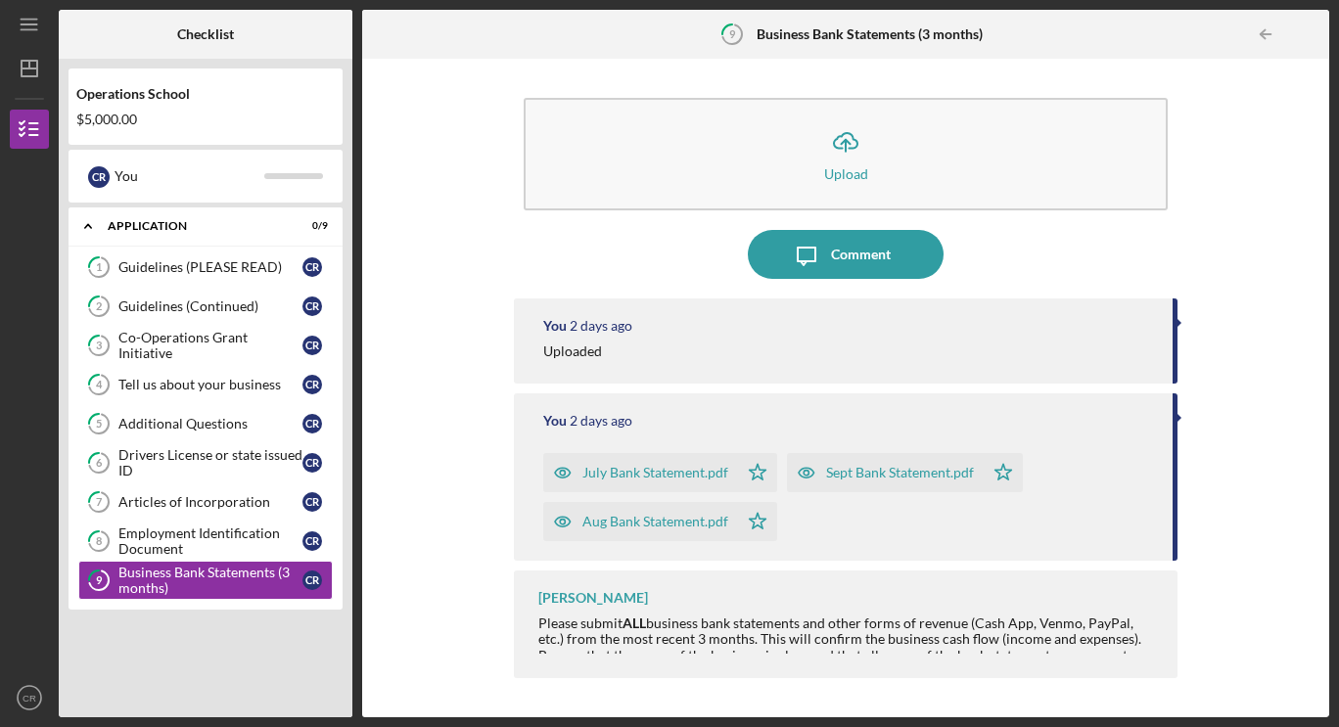
click at [1305, 43] on div at bounding box center [1309, 34] width 39 height 39
